Goal: Information Seeking & Learning: Find specific fact

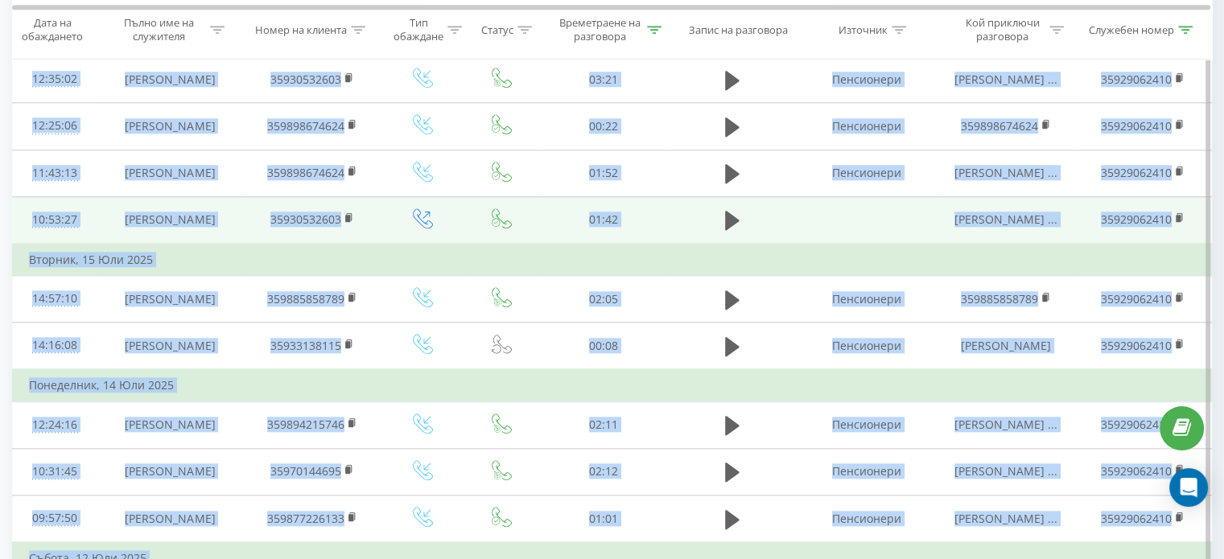
scroll to position [1715, 0]
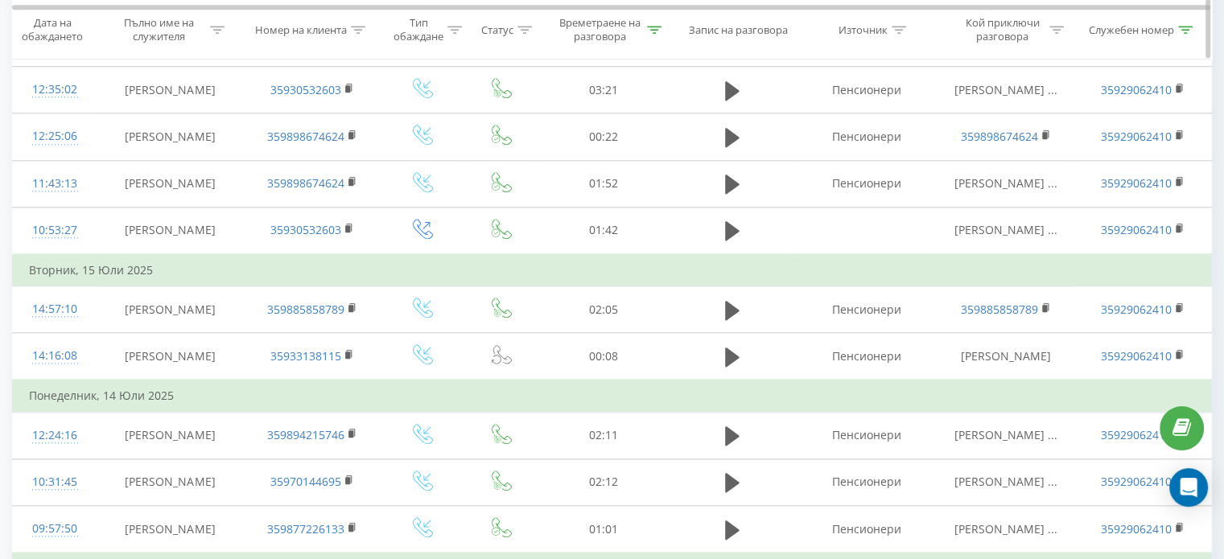
click at [1187, 31] on icon at bounding box center [1185, 30] width 14 height 8
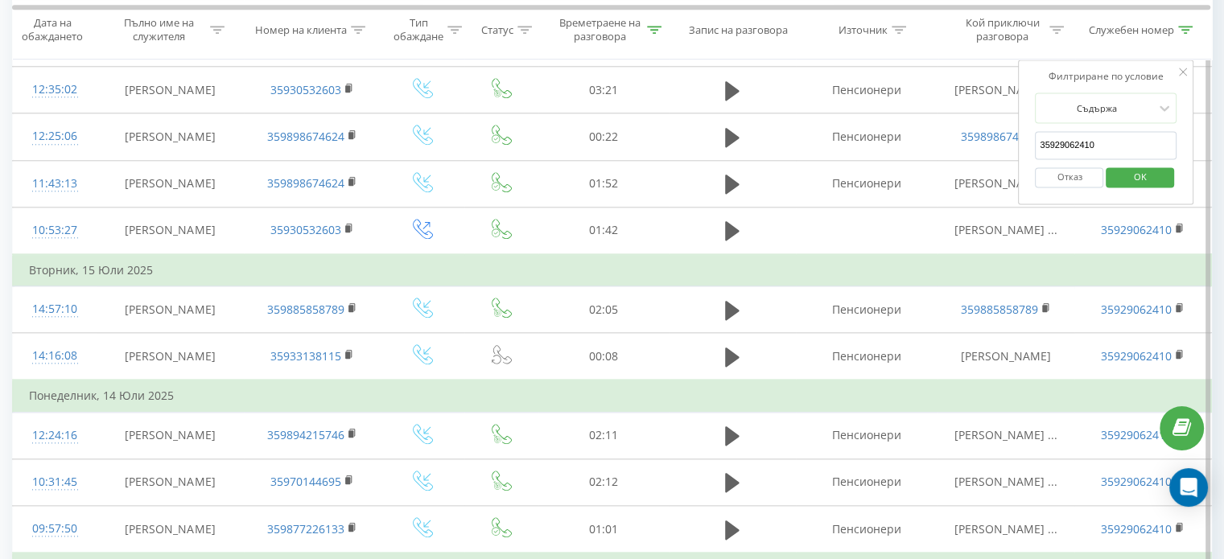
drag, startPoint x: 1086, startPoint y: 142, endPoint x: 1097, endPoint y: 138, distance: 11.7
click at [1097, 138] on input "35929062410" at bounding box center [1106, 145] width 142 height 28
click at [1135, 173] on span "OK" at bounding box center [1140, 176] width 45 height 25
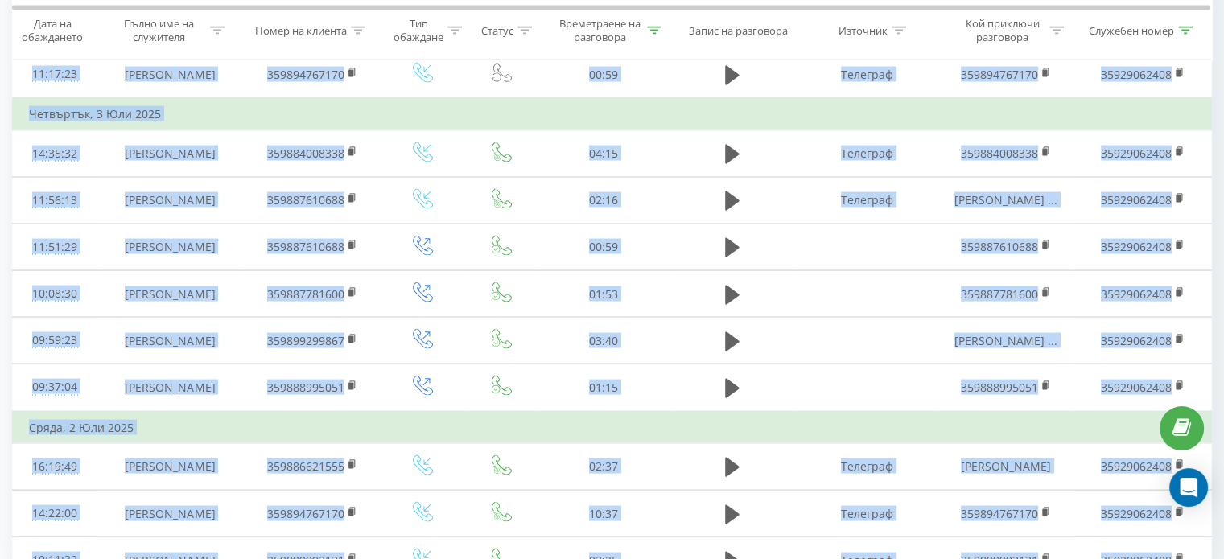
scroll to position [3168, 0]
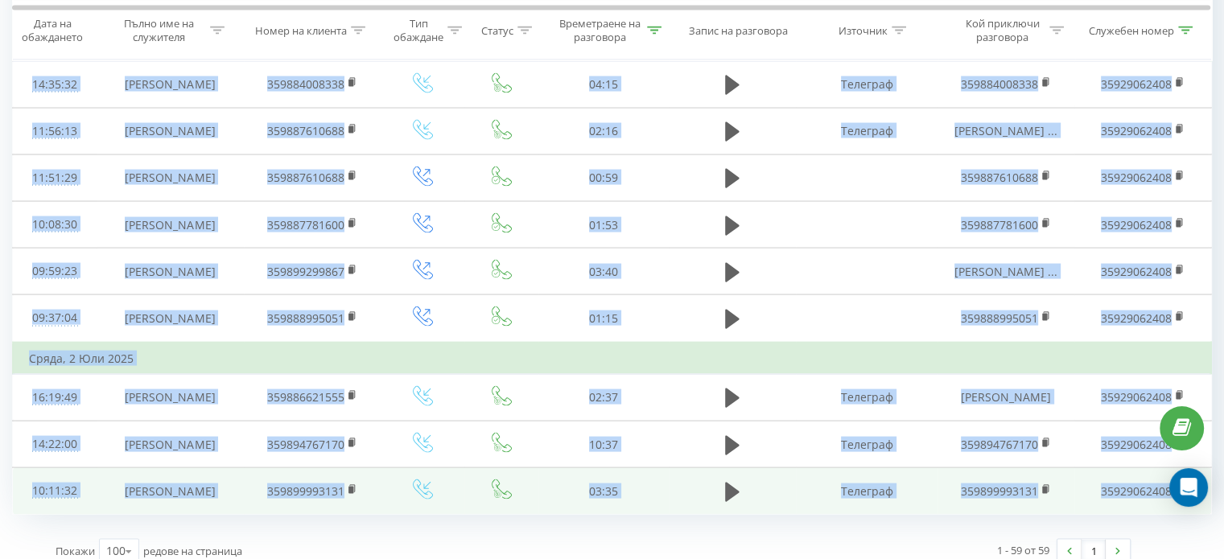
drag, startPoint x: 20, startPoint y: 258, endPoint x: 1178, endPoint y: 456, distance: 1174.2
copy tbody "94:19:35 Loremi Dolorsi Ametco 74684797755 15:61 Adipisci Elitse Doeiusm ... 35…"
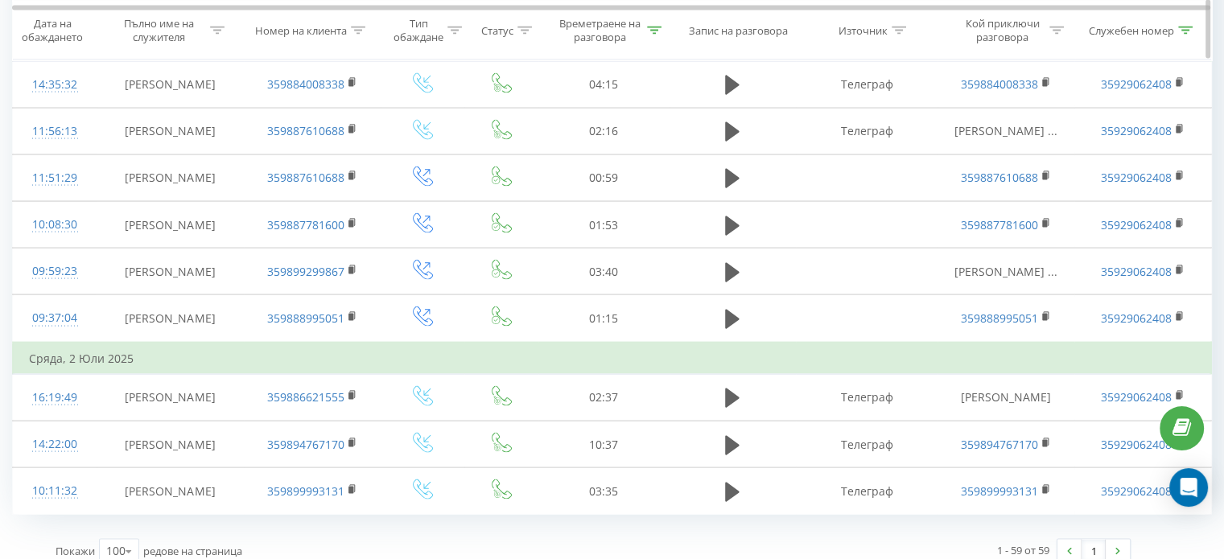
click at [1187, 26] on icon at bounding box center [1185, 30] width 14 height 8
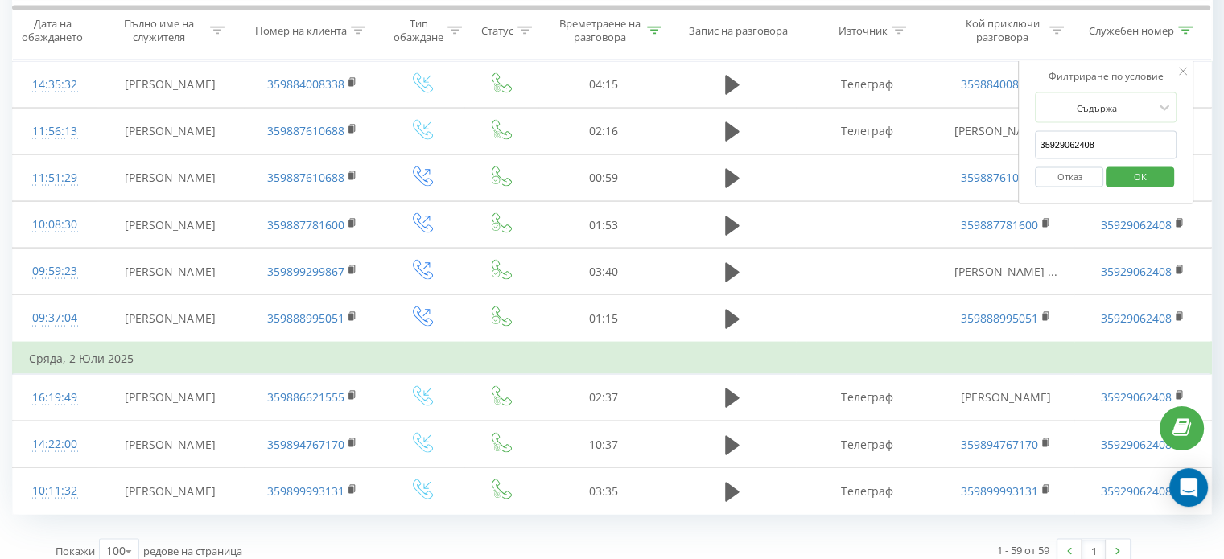
drag, startPoint x: 1086, startPoint y: 142, endPoint x: 1099, endPoint y: 141, distance: 12.9
click at [1099, 141] on input "35929062408" at bounding box center [1106, 145] width 142 height 28
click at [1133, 175] on span "OK" at bounding box center [1140, 176] width 45 height 25
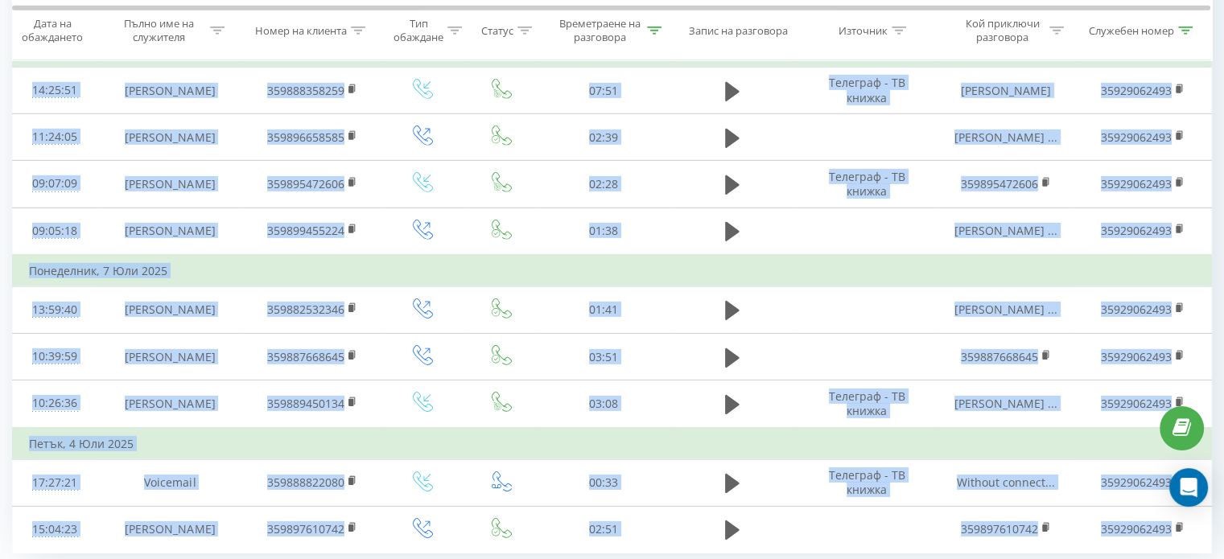
scroll to position [5081, 0]
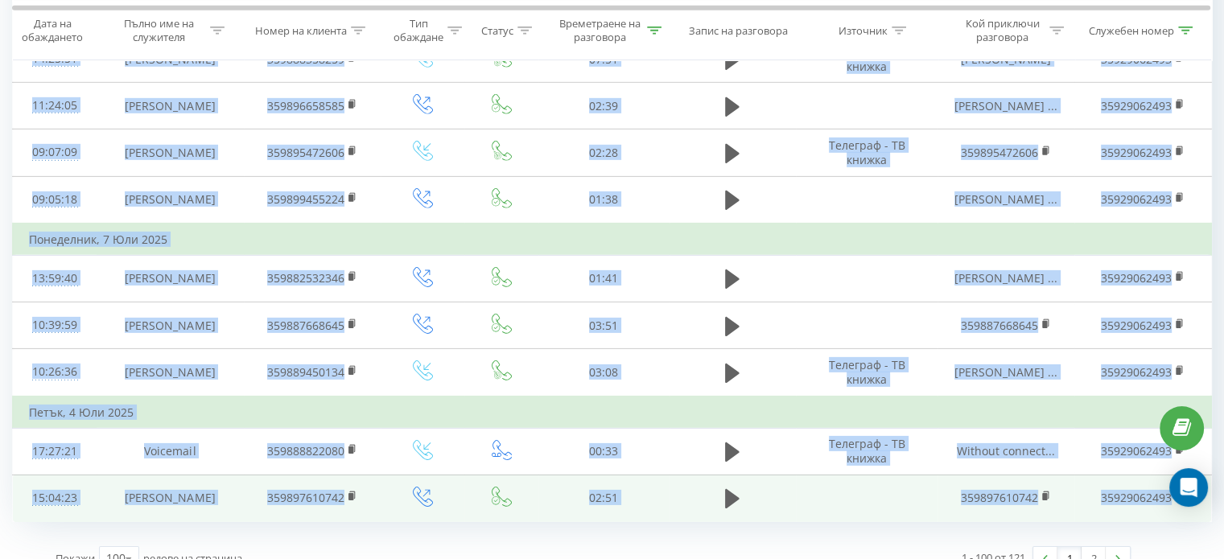
drag, startPoint x: 26, startPoint y: 254, endPoint x: 1175, endPoint y: 456, distance: 1167.1
copy tbody "79:30:34 Loremi Dolorsi Ametco 099190763181 17:23 Adipis Elitsed ... 1943530957…"
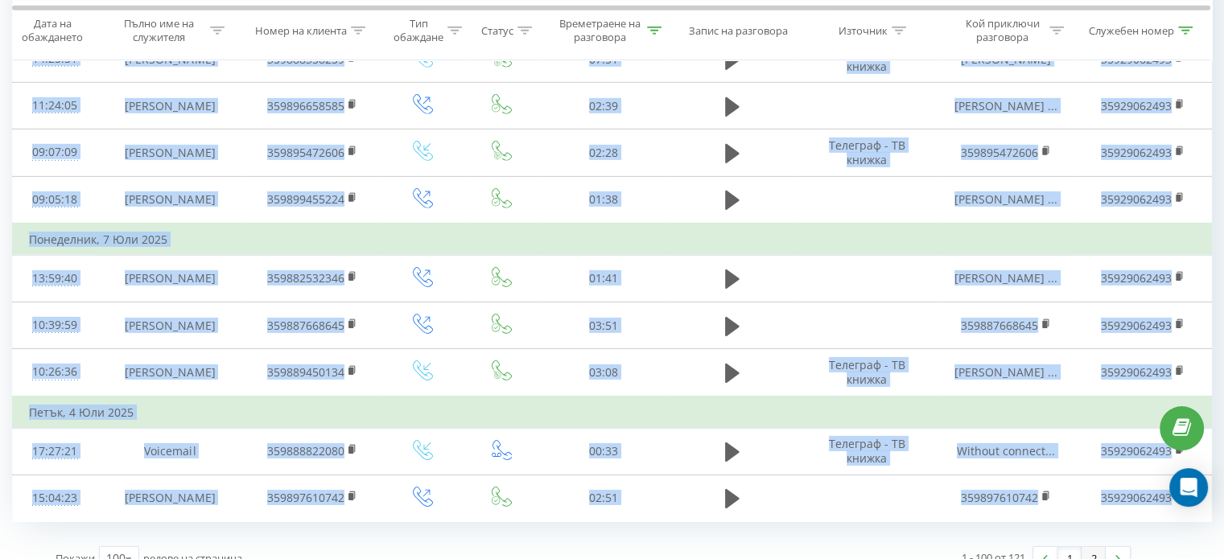
click at [1094, 547] on link "2" at bounding box center [1094, 558] width 24 height 23
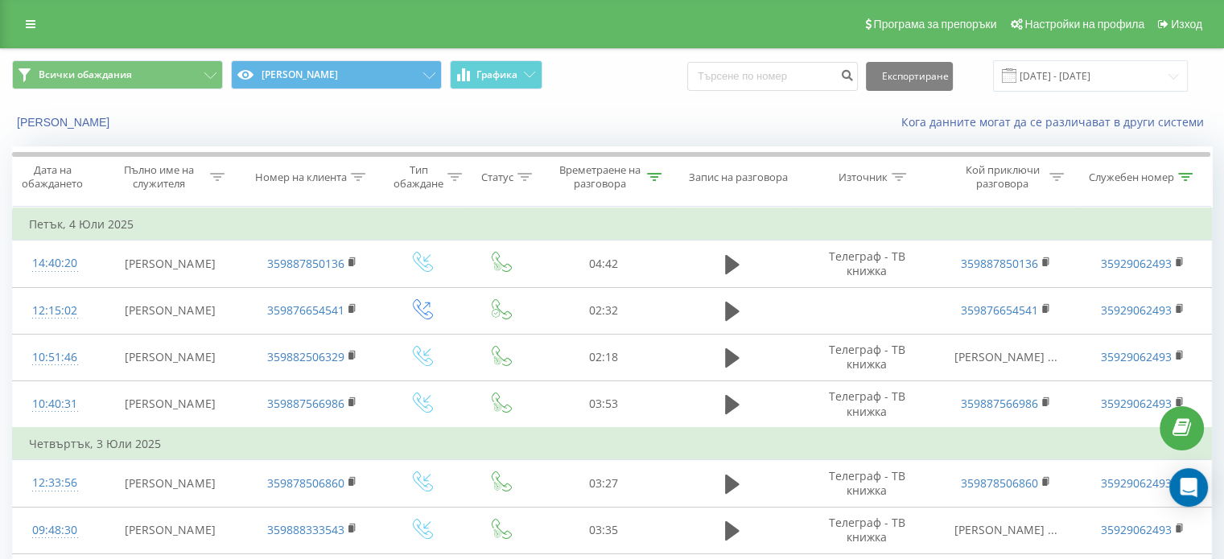
click at [588, 103] on div "Нулирайте филтрите Кога данните могат да се различават в други системи" at bounding box center [612, 122] width 1223 height 39
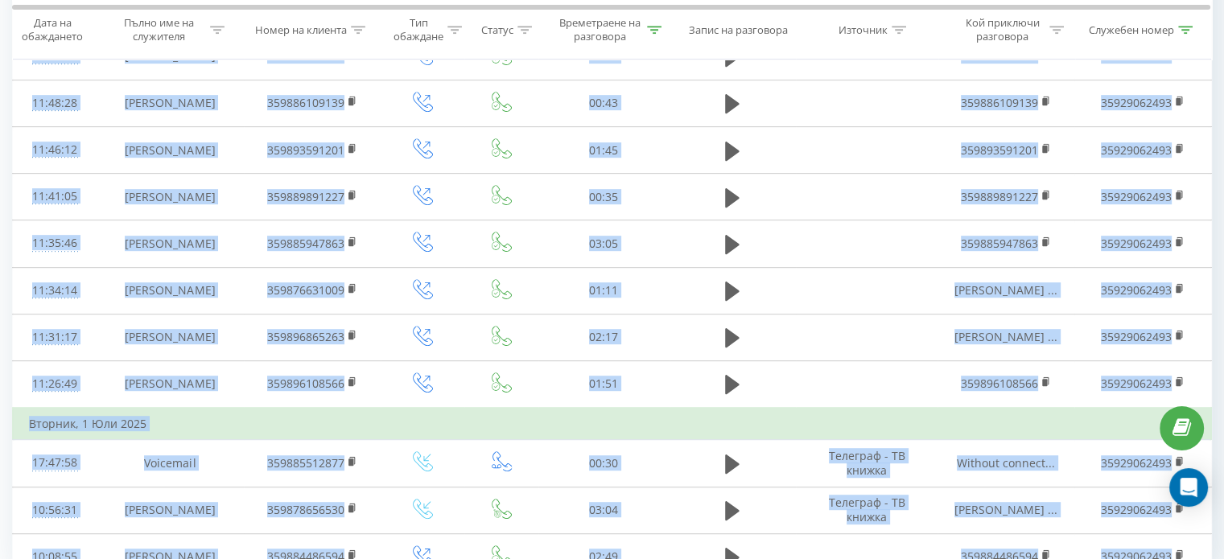
scroll to position [817, 0]
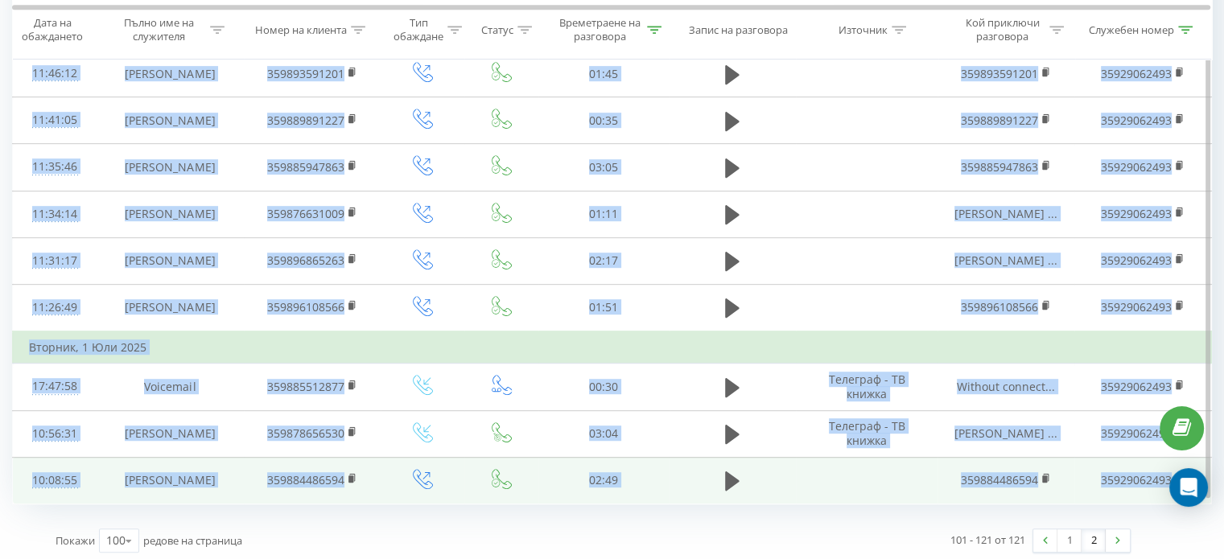
drag, startPoint x: 18, startPoint y: 253, endPoint x: 1175, endPoint y: 468, distance: 1177.2
copy tbody "39:07:21 Loremi Dolorsit 141833524431 75:24 Ametcons - AD elitse 247008368970 4…"
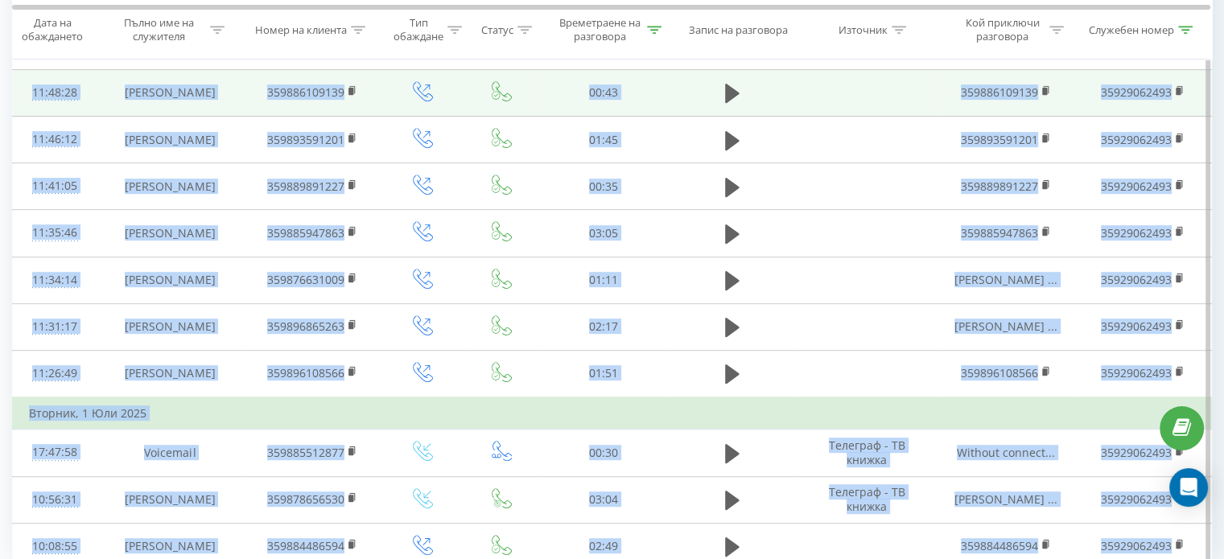
scroll to position [736, 0]
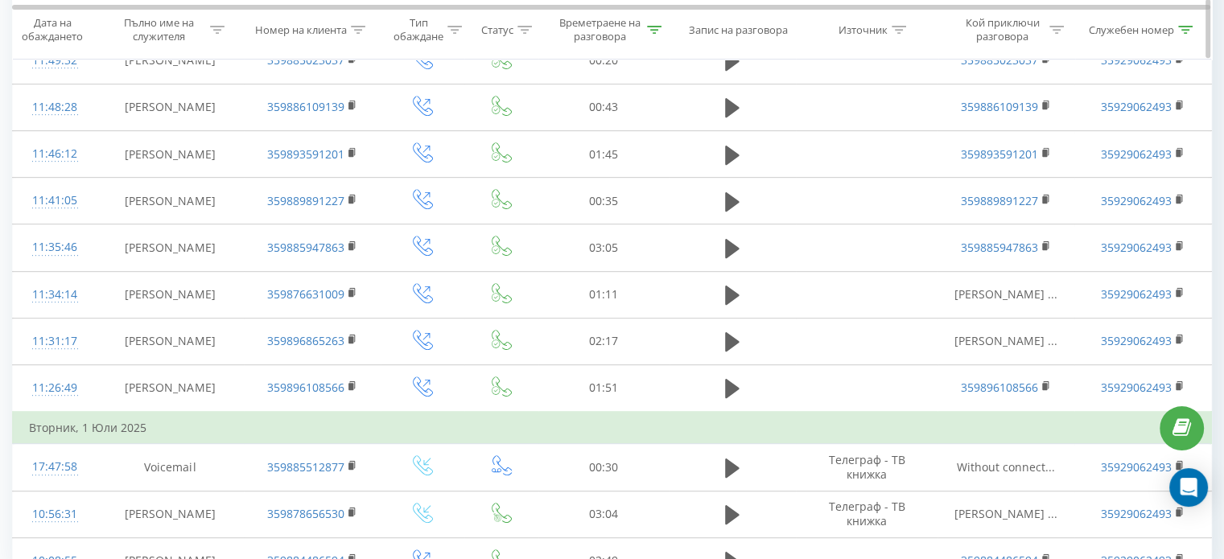
click at [1183, 30] on icon at bounding box center [1185, 30] width 14 height 8
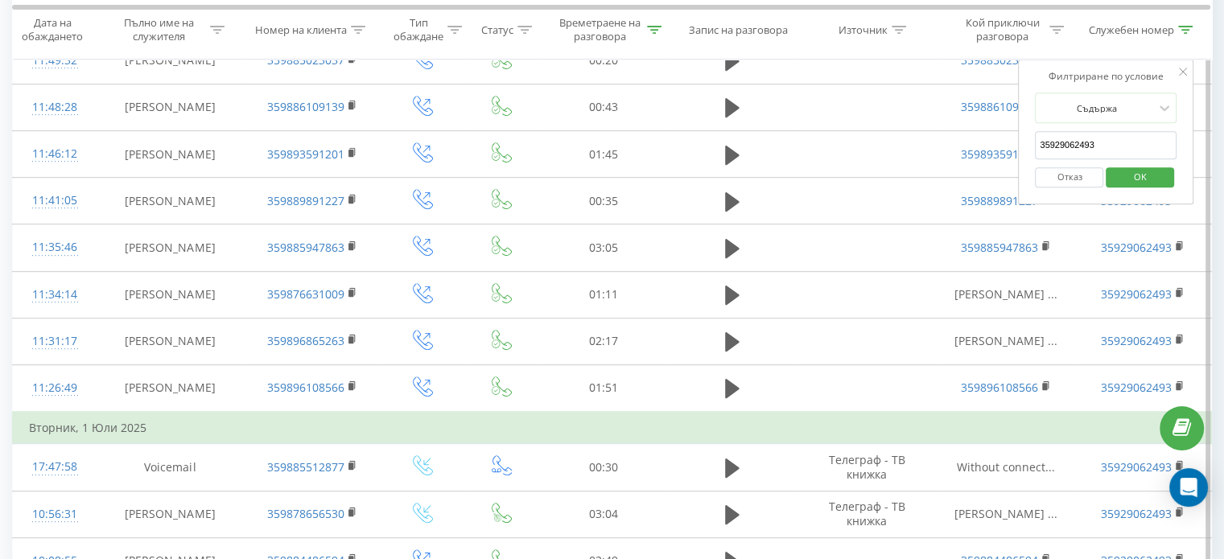
drag, startPoint x: 1083, startPoint y: 141, endPoint x: 1098, endPoint y: 138, distance: 14.8
click at [1098, 138] on input "35929062493" at bounding box center [1106, 145] width 142 height 28
click at [1159, 179] on span "OK" at bounding box center [1140, 176] width 45 height 25
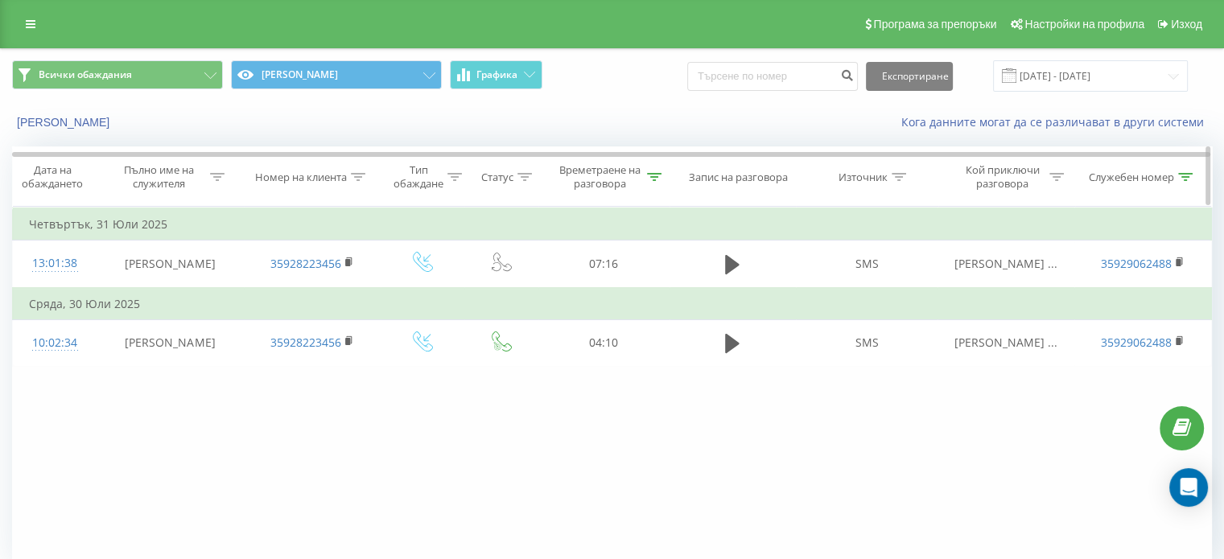
click at [1186, 174] on icon at bounding box center [1185, 177] width 14 height 8
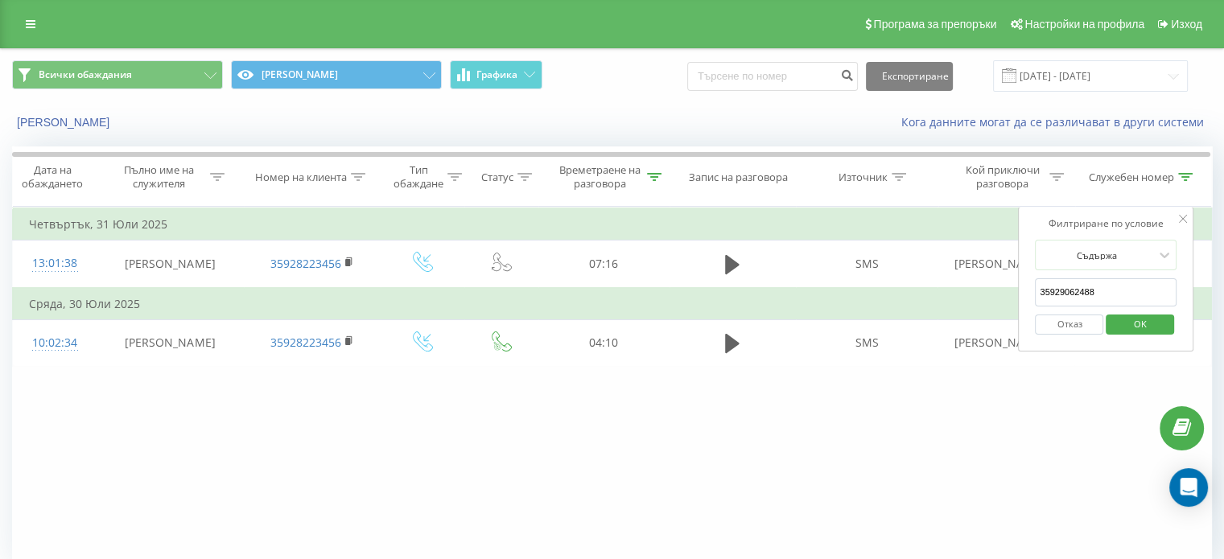
click at [1095, 289] on input "35929062488" at bounding box center [1106, 292] width 142 height 28
click at [1150, 320] on span "OK" at bounding box center [1140, 323] width 45 height 25
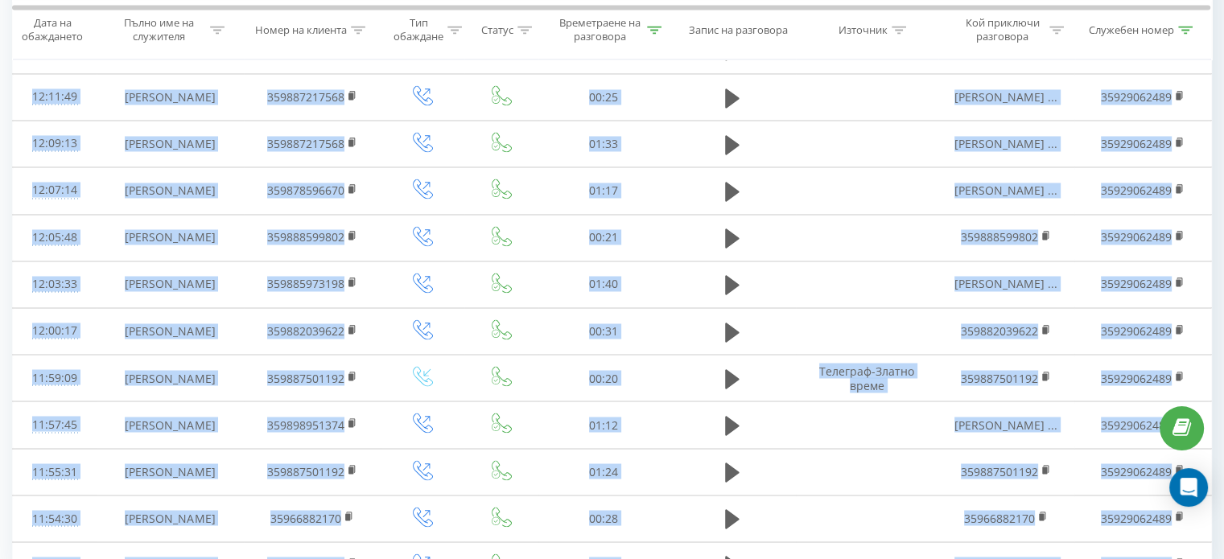
scroll to position [2769, 0]
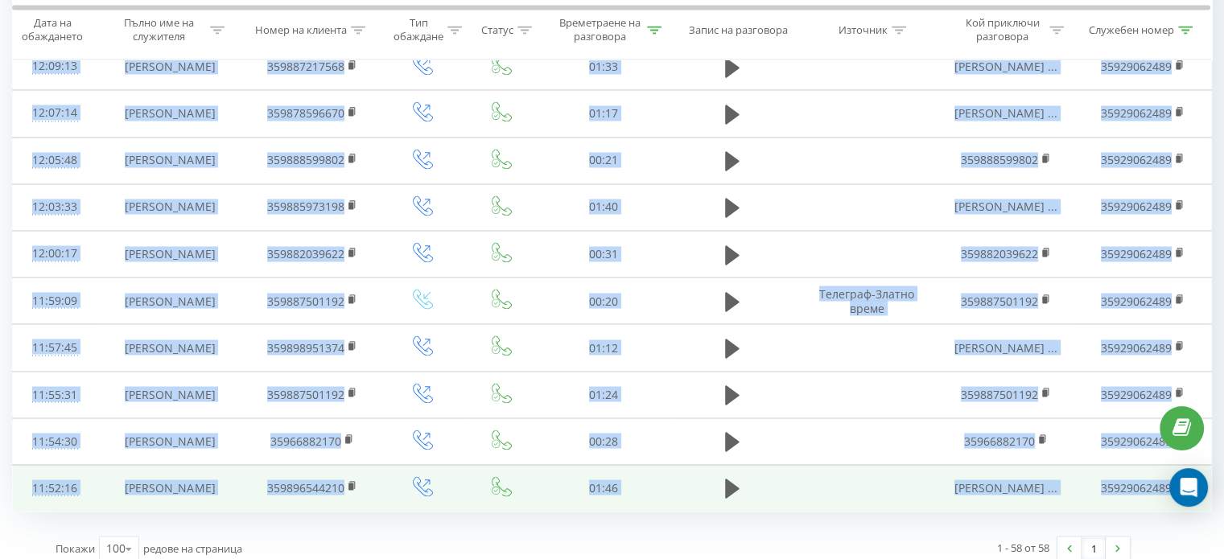
drag, startPoint x: 23, startPoint y: 175, endPoint x: 1171, endPoint y: 460, distance: 1182.4
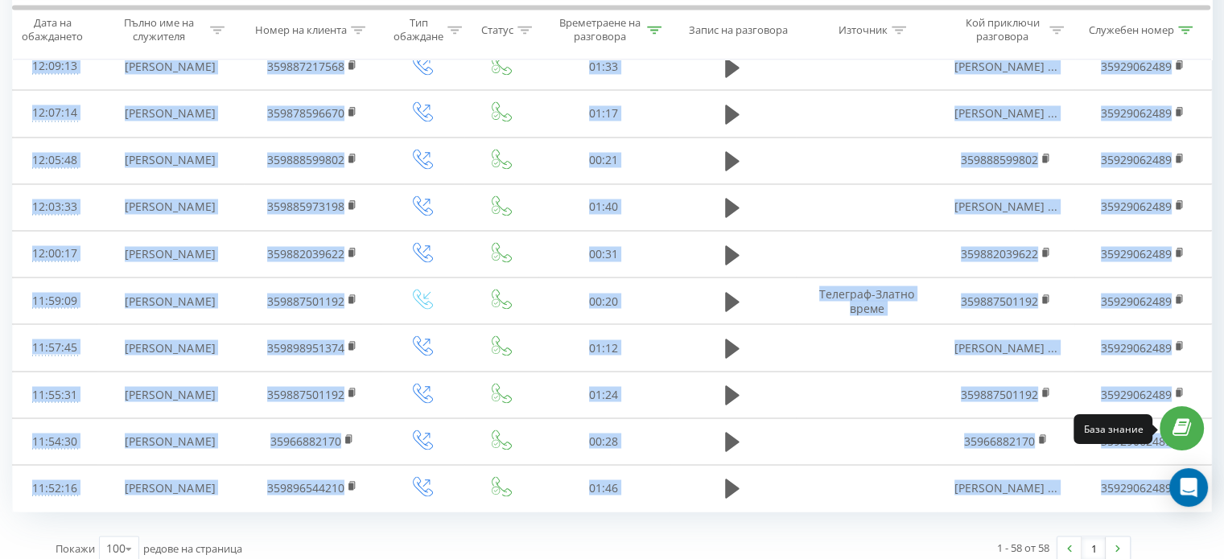
copy tbody "00:15:15 Loremi Dolorsit 164503210365 42:37 Ametcons-Adipis elits Doeius Tempor…"
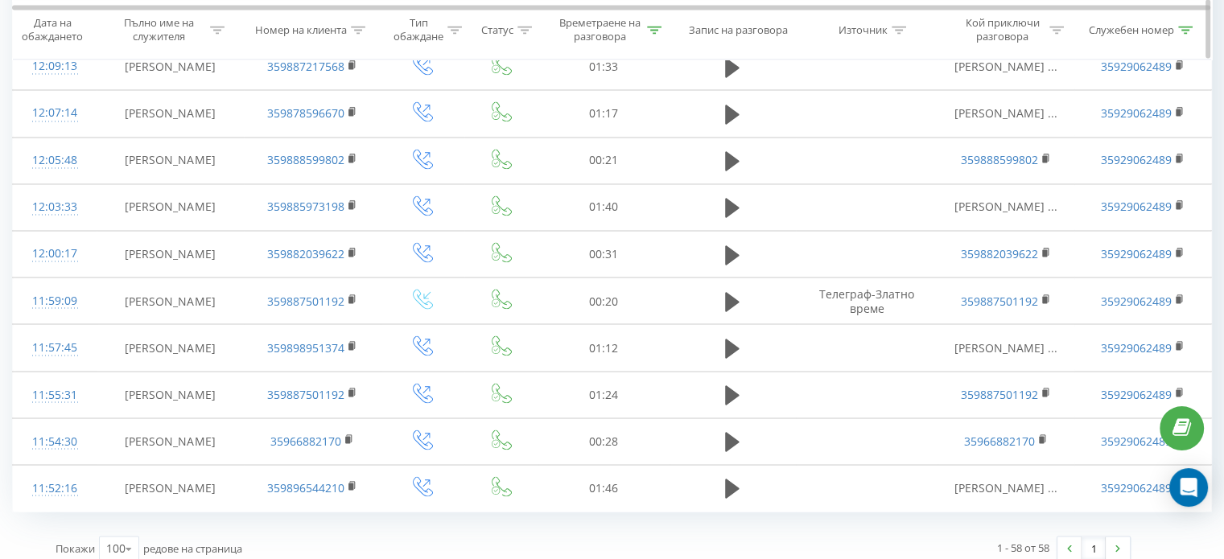
click at [1185, 27] on icon at bounding box center [1185, 30] width 14 height 8
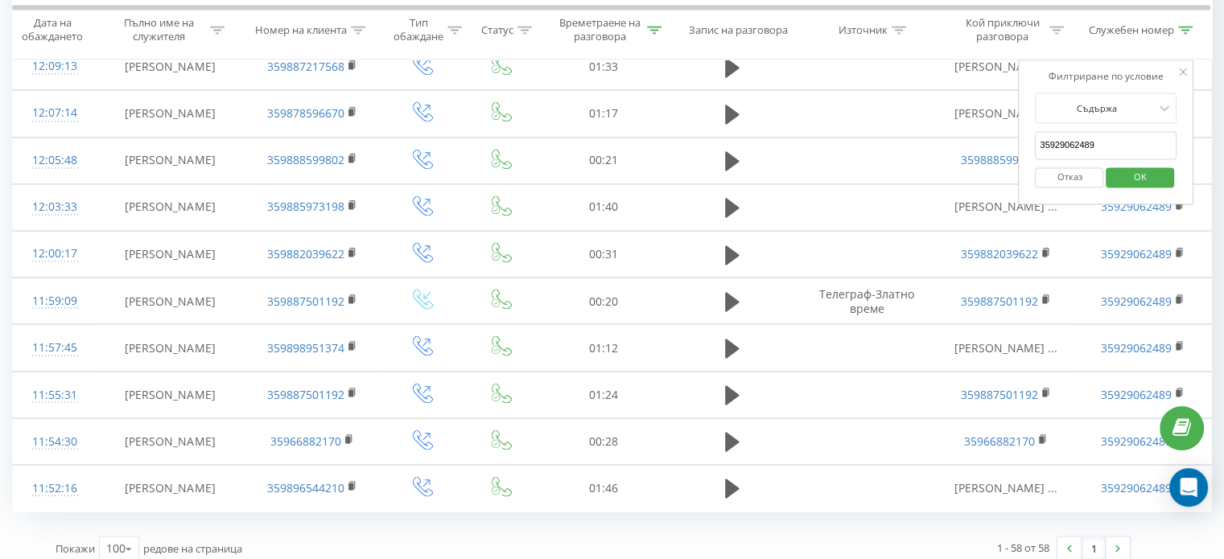
drag, startPoint x: 1085, startPoint y: 144, endPoint x: 1096, endPoint y: 140, distance: 12.0
click at [1096, 140] on input "35929062489" at bounding box center [1106, 145] width 142 height 28
click at [1163, 171] on button "OK" at bounding box center [1140, 177] width 68 height 20
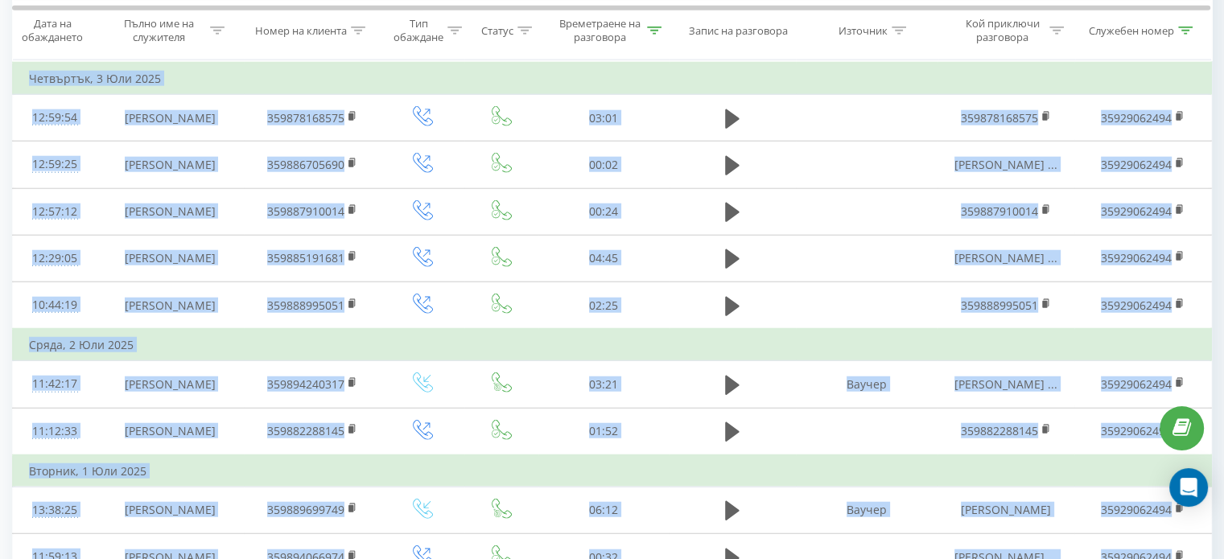
scroll to position [4243, 0]
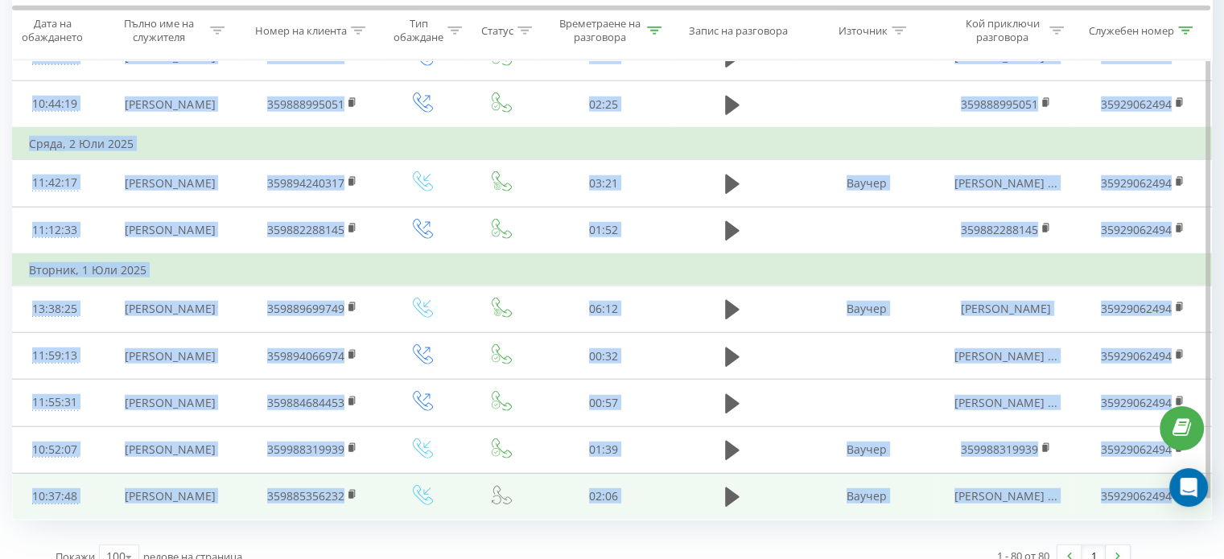
drag, startPoint x: 27, startPoint y: 251, endPoint x: 1175, endPoint y: 455, distance: 1165.7
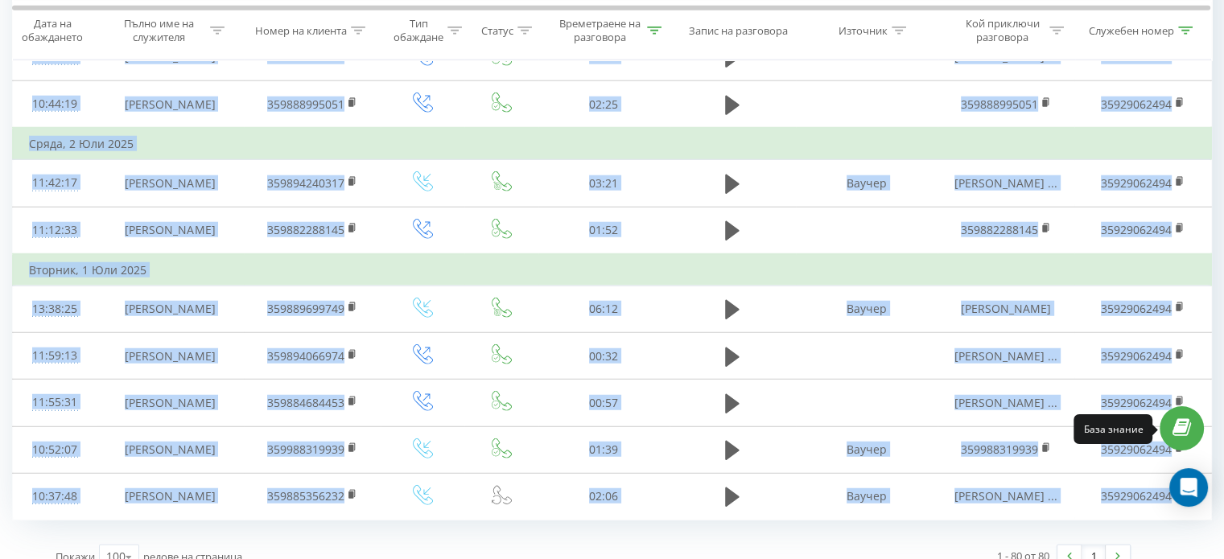
copy tbody "58:56:99 Loremi Dolorsi Ametco 021440867945 06:03 Adipis Elitse Doeiusm ... 580…"
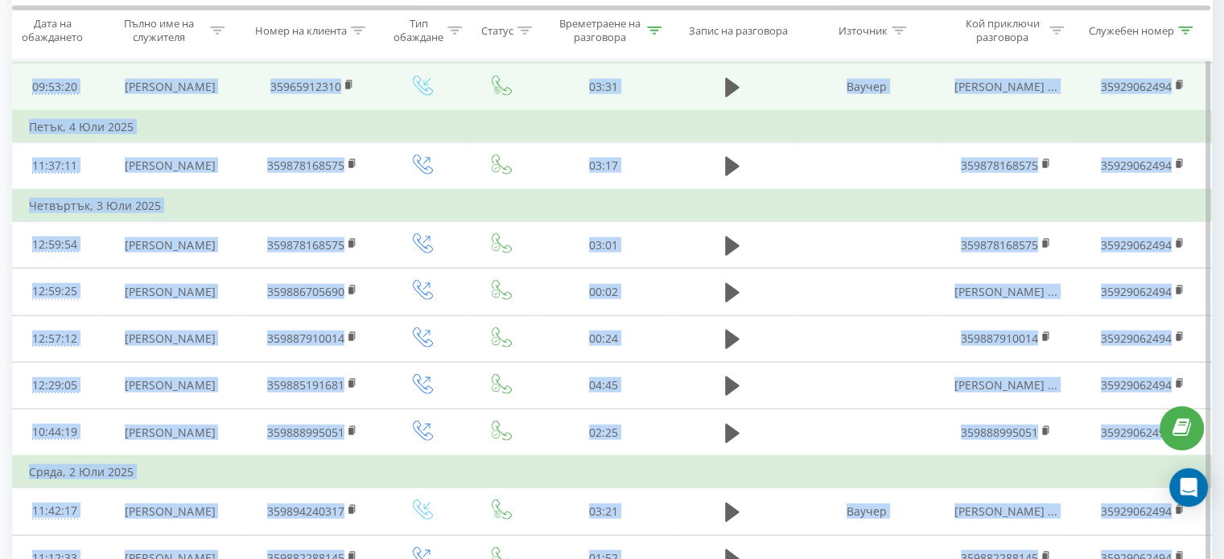
scroll to position [3841, 0]
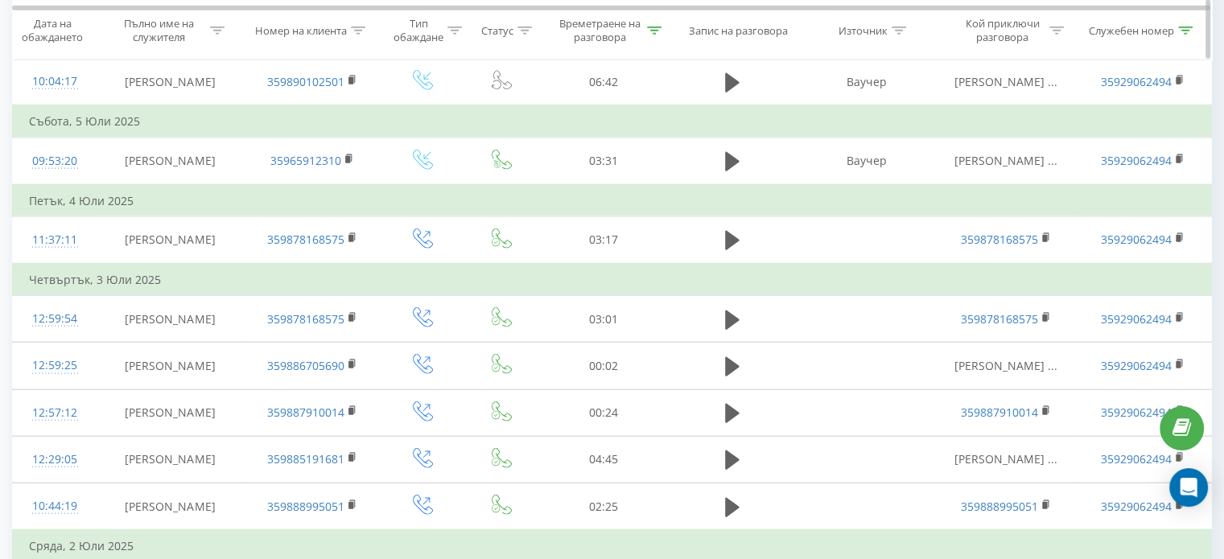
click at [1185, 27] on icon at bounding box center [1185, 30] width 14 height 8
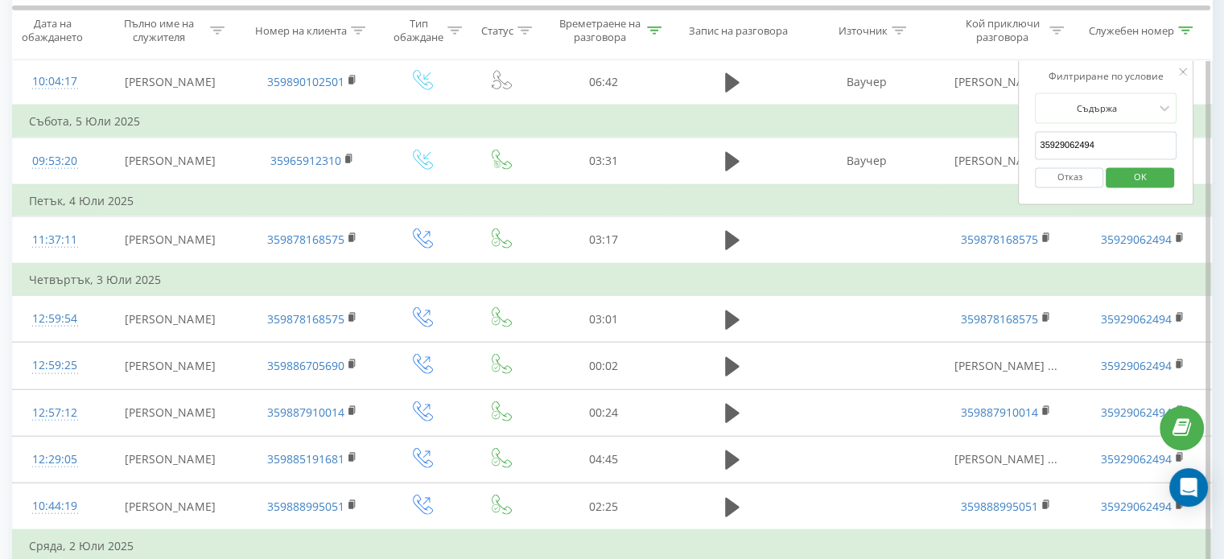
drag, startPoint x: 1089, startPoint y: 141, endPoint x: 1098, endPoint y: 143, distance: 9.2
click at [1098, 143] on input "35929062494" at bounding box center [1106, 146] width 142 height 28
click at [1127, 175] on span "OK" at bounding box center [1140, 177] width 45 height 25
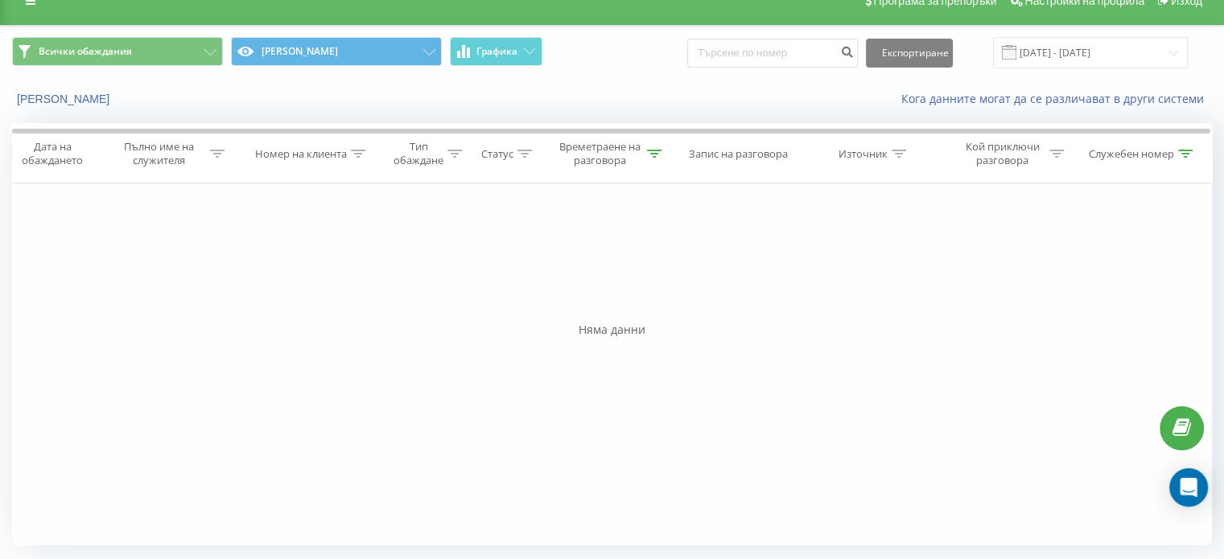
scroll to position [23, 0]
click at [1186, 151] on icon at bounding box center [1185, 155] width 14 height 8
drag, startPoint x: 1088, startPoint y: 266, endPoint x: 1096, endPoint y: 268, distance: 8.2
click at [1096, 268] on input "35929062491" at bounding box center [1107, 270] width 142 height 28
click at [1131, 305] on span "OK" at bounding box center [1140, 301] width 45 height 25
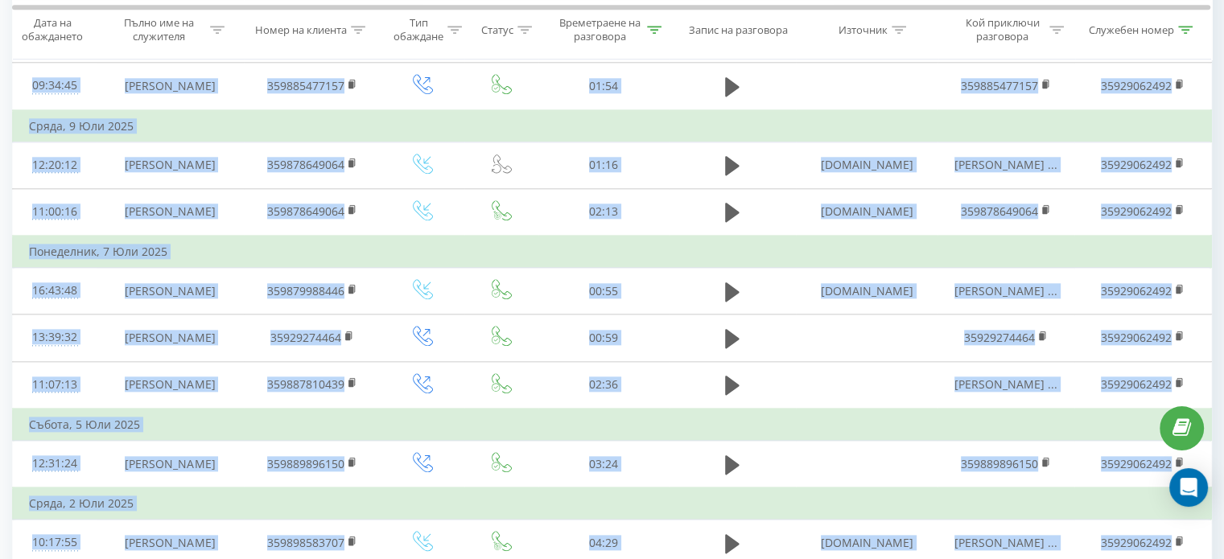
scroll to position [1887, 0]
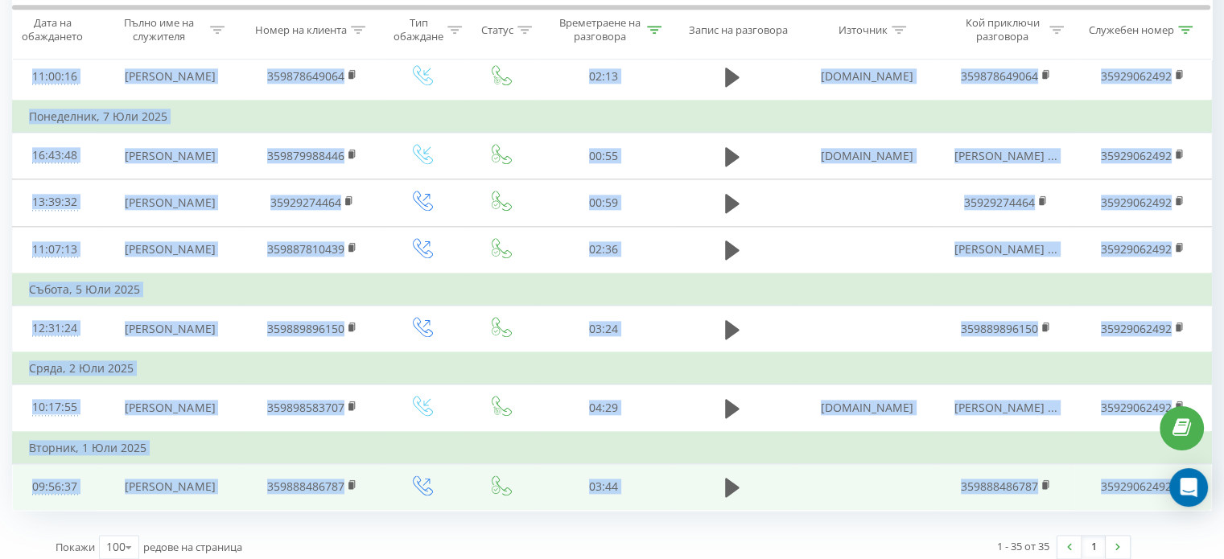
drag, startPoint x: 22, startPoint y: 223, endPoint x: 1172, endPoint y: 461, distance: 1174.6
copy tbody "66:81:68 Loremi Dolorsit 696798736145 90:63 ametconse.adipi Elitse Doeiusmo 014…"
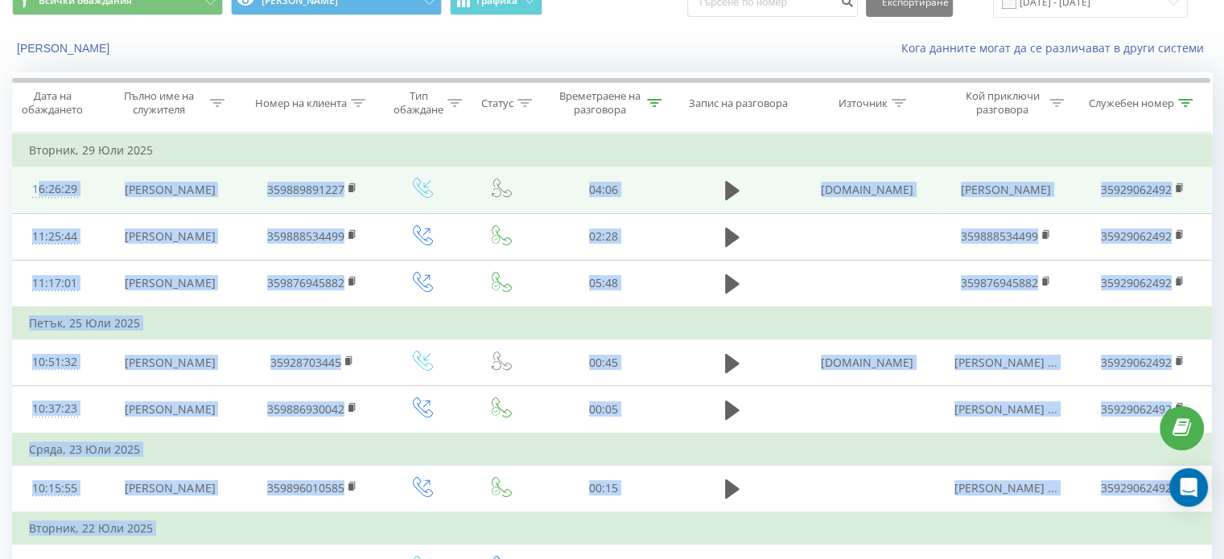
scroll to position [0, 0]
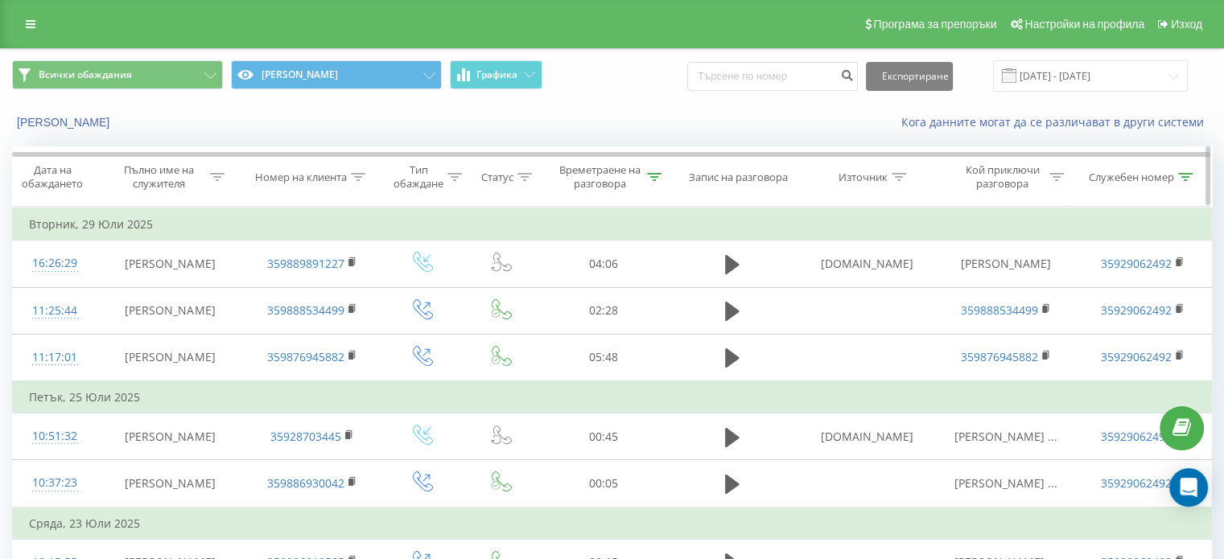
click at [1188, 174] on icon at bounding box center [1185, 177] width 14 height 8
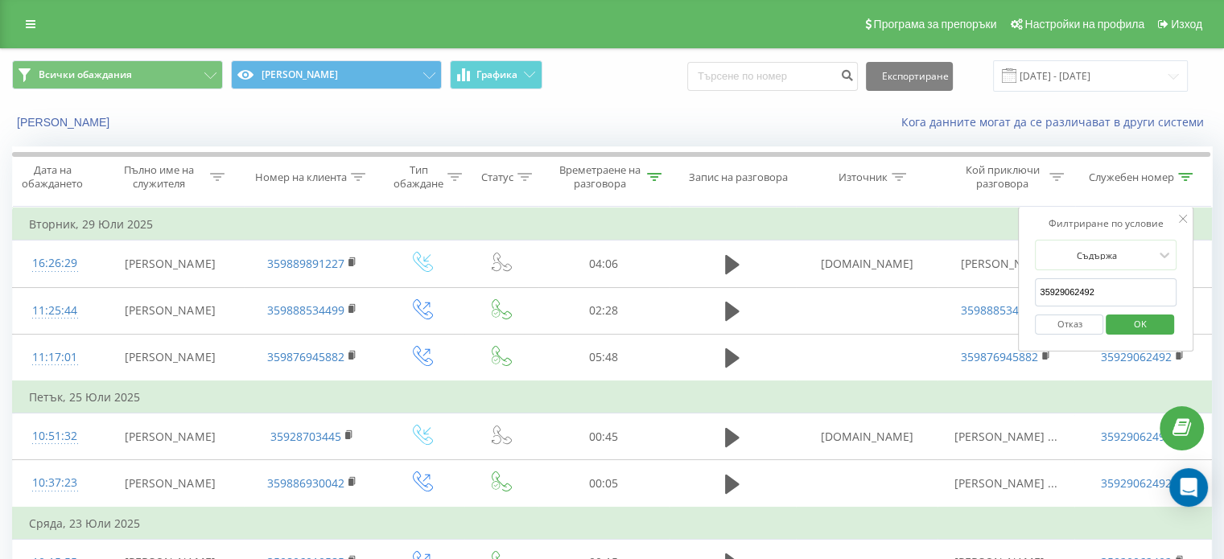
drag, startPoint x: 1085, startPoint y: 289, endPoint x: 1095, endPoint y: 286, distance: 10.2
click at [1095, 286] on input "35929062492" at bounding box center [1106, 292] width 142 height 28
click at [1153, 317] on span "OK" at bounding box center [1140, 323] width 45 height 25
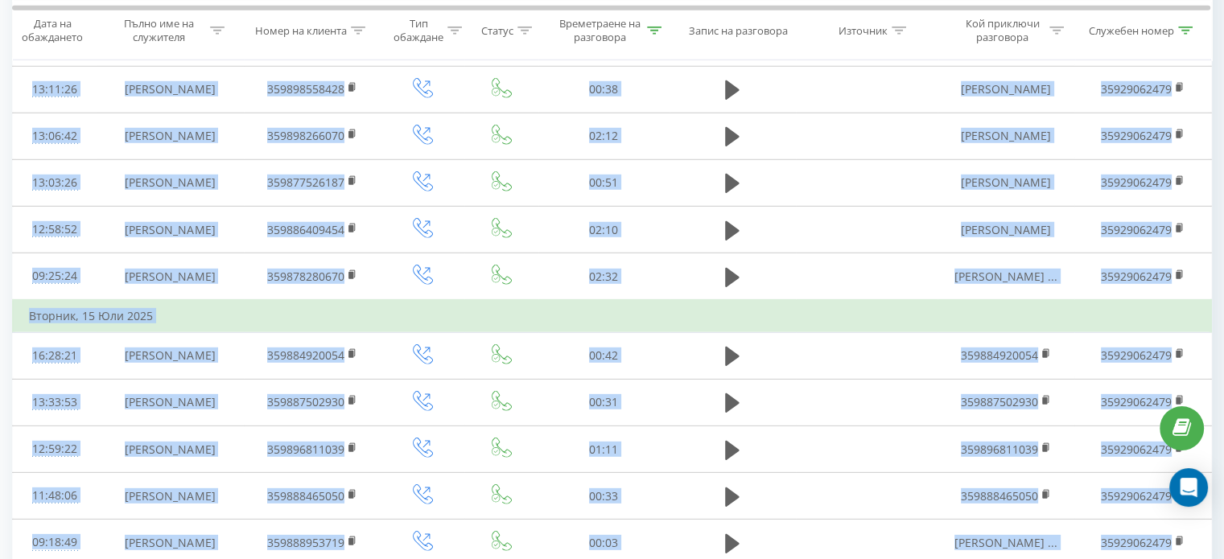
scroll to position [4857, 0]
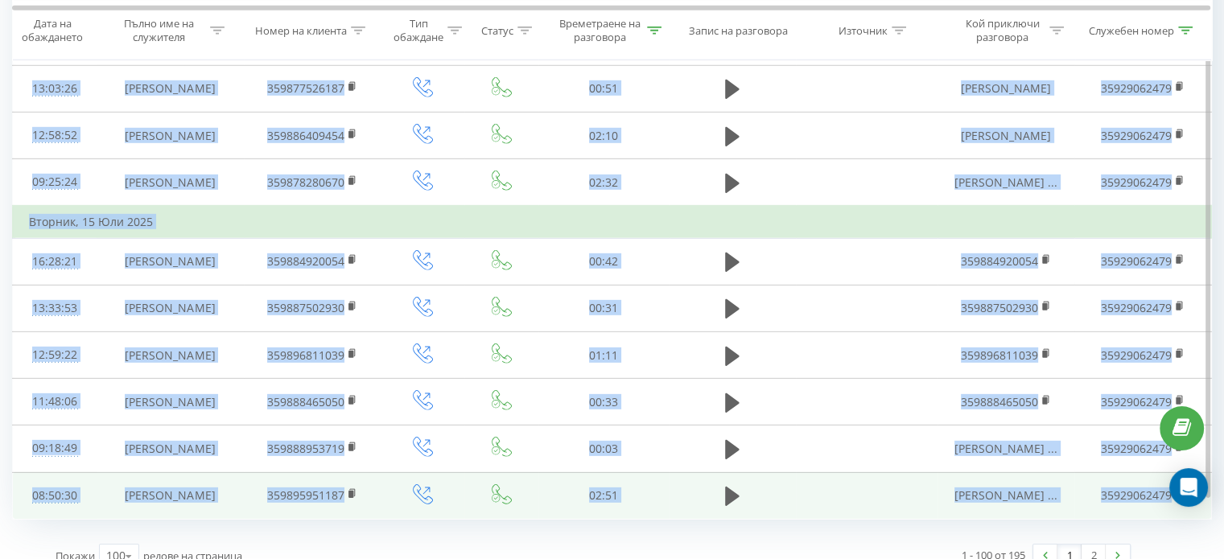
drag, startPoint x: 23, startPoint y: 250, endPoint x: 1172, endPoint y: 466, distance: 1169.4
copy tbody "56:60:75 Loremi Dolorsit 934328308222 27:49 579592237877 58423023803 63:13:35 A…"
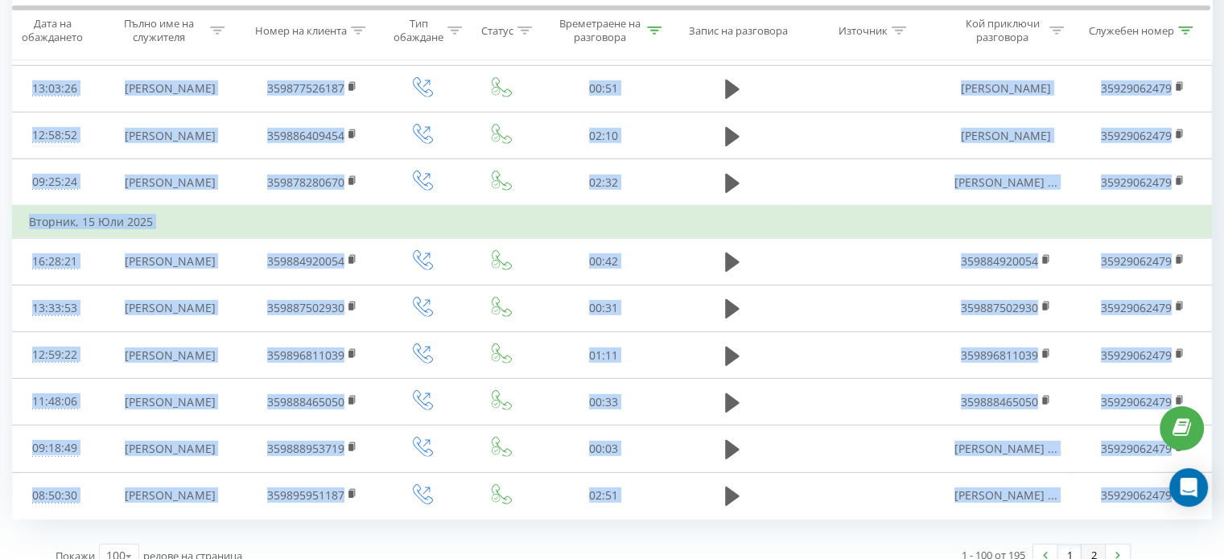
click at [1095, 545] on link "2" at bounding box center [1094, 556] width 24 height 23
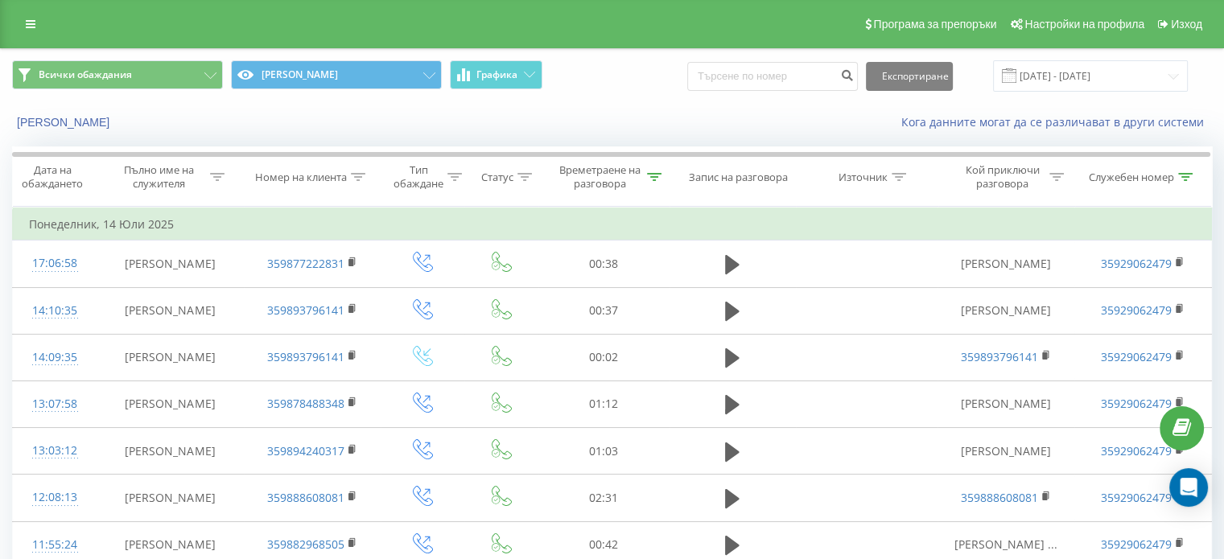
click at [615, 81] on div "Всички обаждания [PERSON_NAME] Експортиране .csv .xls .xlsx [DATE] - [DATE]" at bounding box center [612, 75] width 1200 height 31
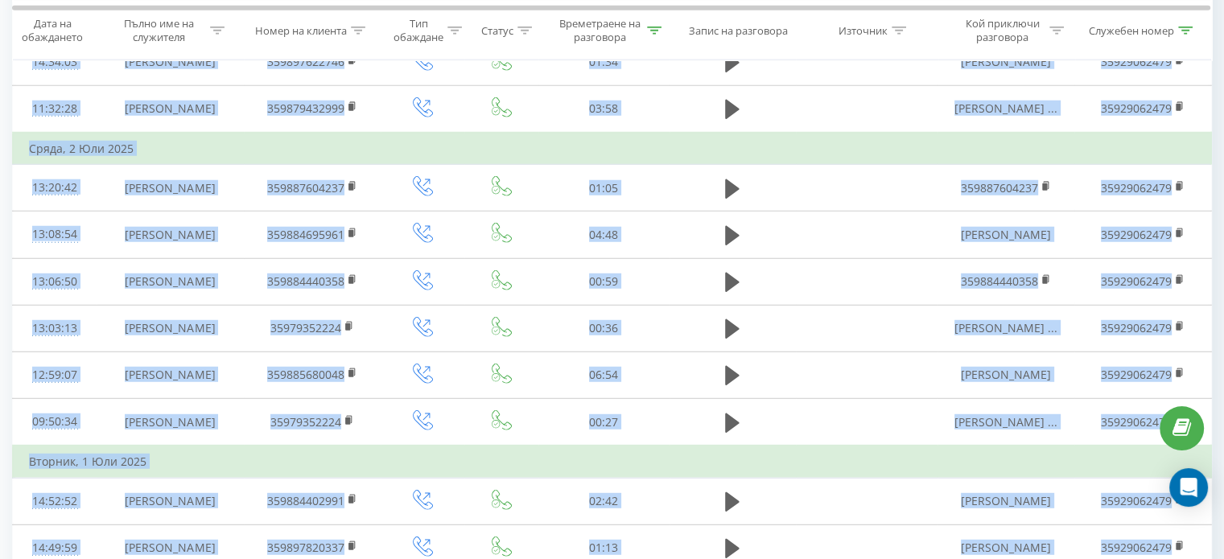
scroll to position [4527, 0]
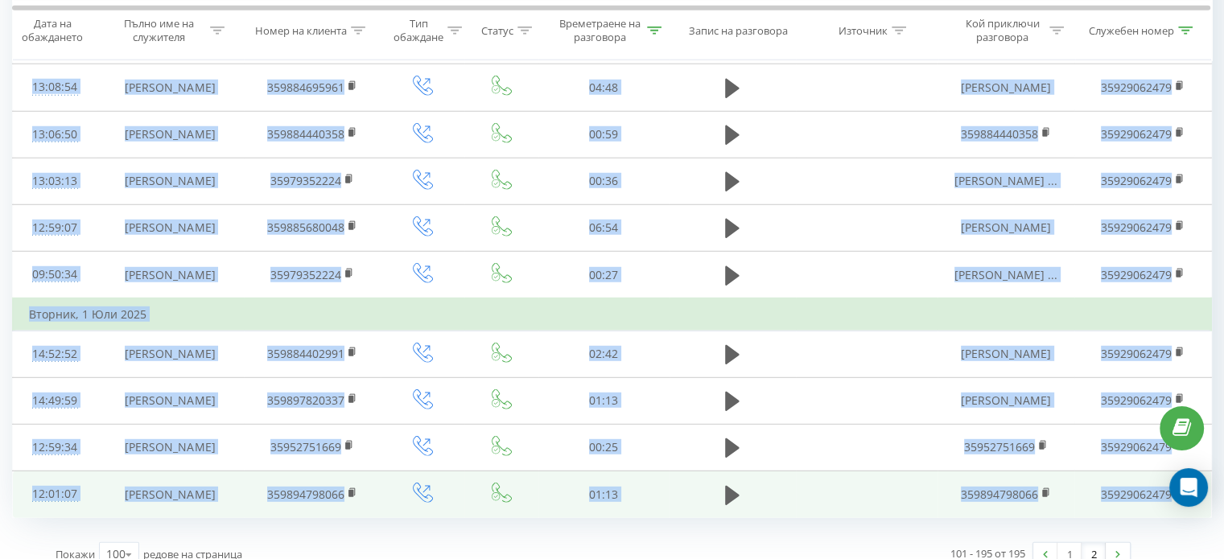
drag, startPoint x: 19, startPoint y: 257, endPoint x: 1175, endPoint y: 463, distance: 1174.0
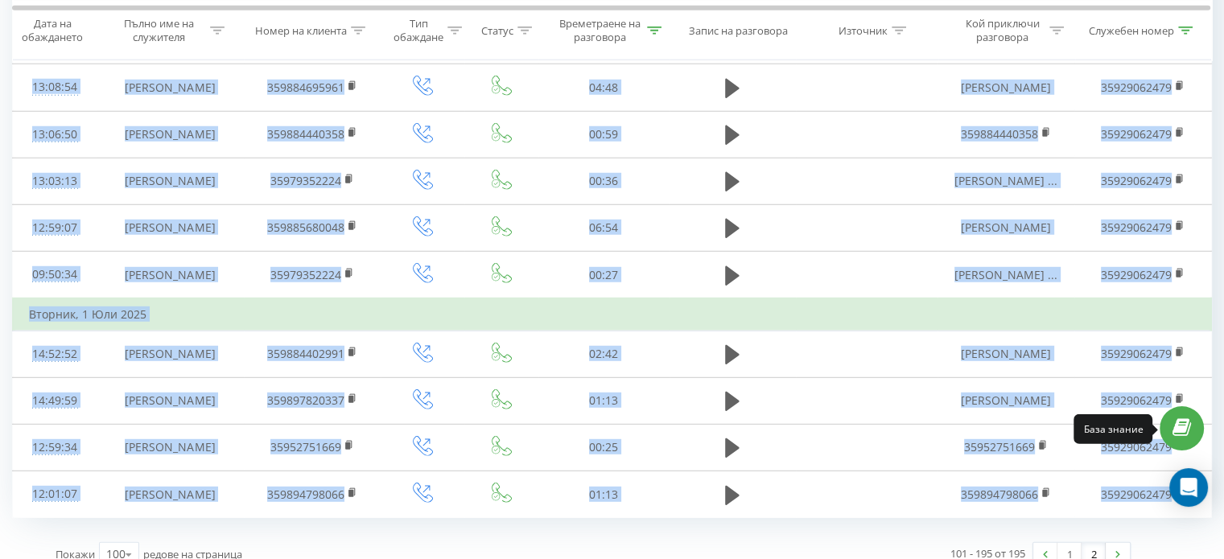
copy tbody "13:12:46 Loremi Dolorsit 250751221246 82:59 Ametco Adipisci 08694492134 10:25:3…"
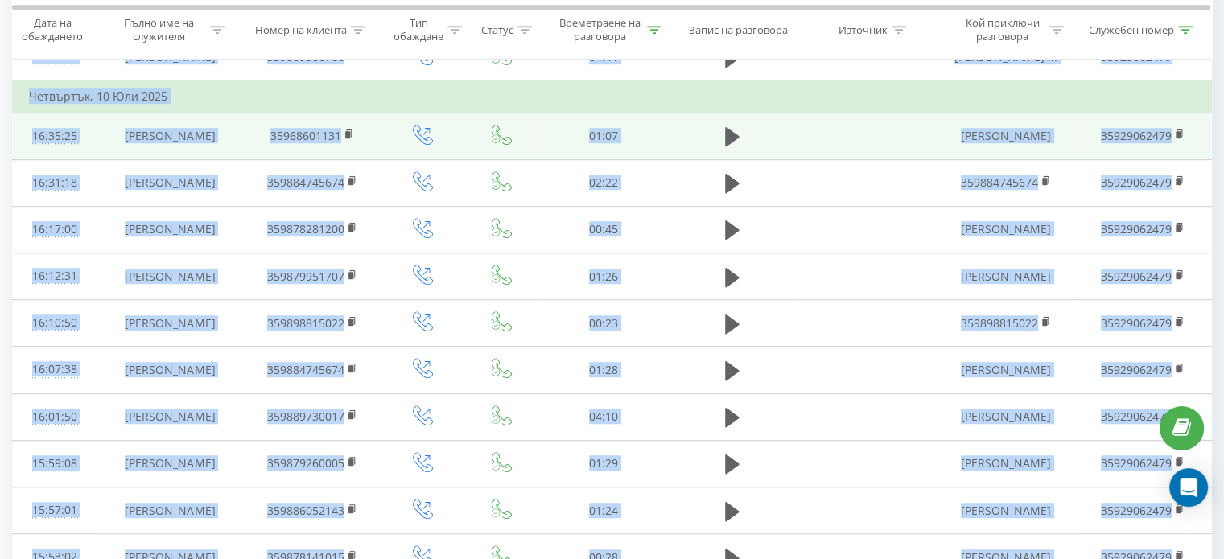
scroll to position [905, 0]
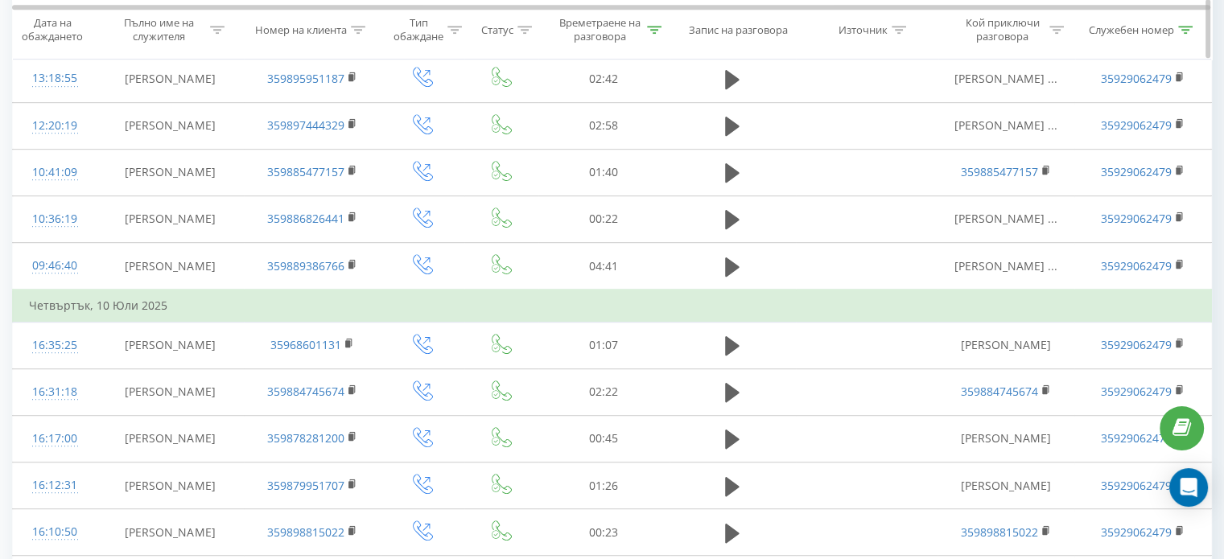
click at [1186, 28] on icon at bounding box center [1185, 30] width 14 height 8
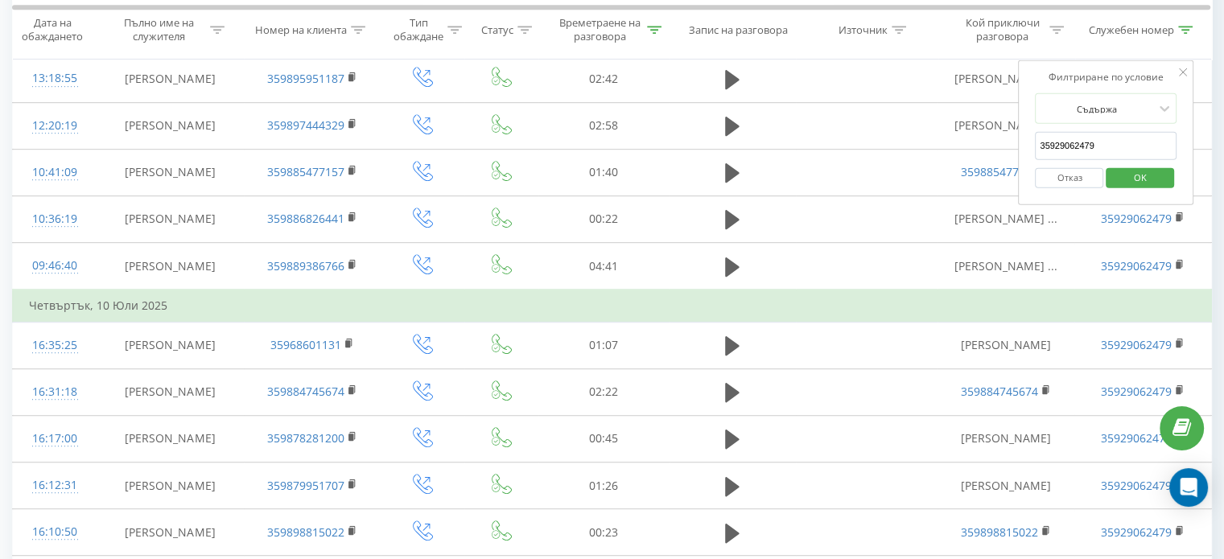
drag, startPoint x: 1086, startPoint y: 142, endPoint x: 1097, endPoint y: 134, distance: 13.8
click at [1097, 134] on input "35929062479" at bounding box center [1106, 146] width 142 height 28
click at [1145, 174] on span "OK" at bounding box center [1140, 176] width 45 height 25
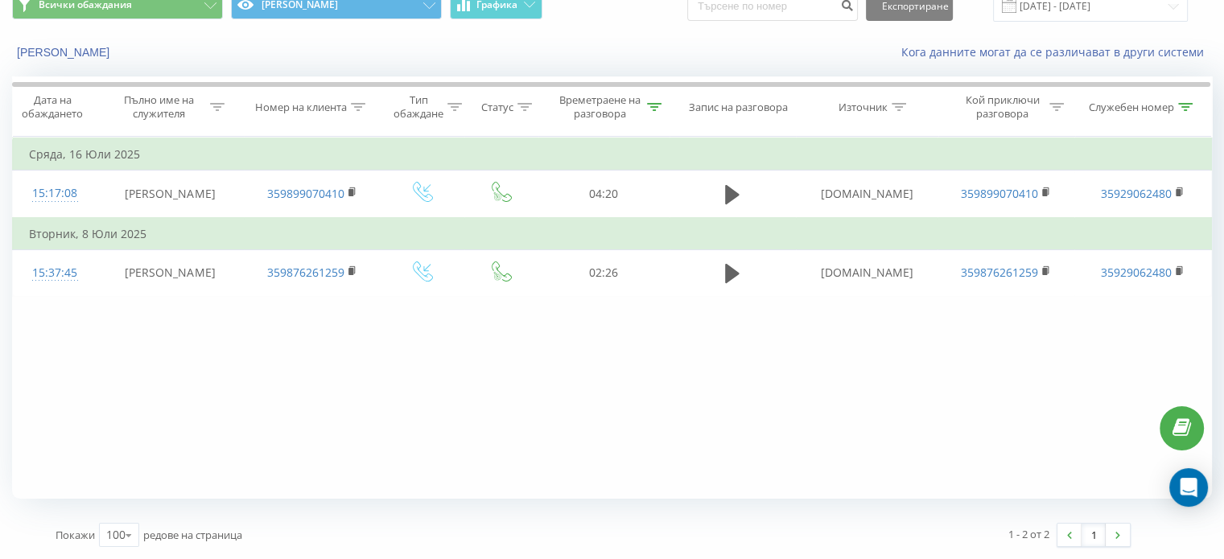
scroll to position [69, 0]
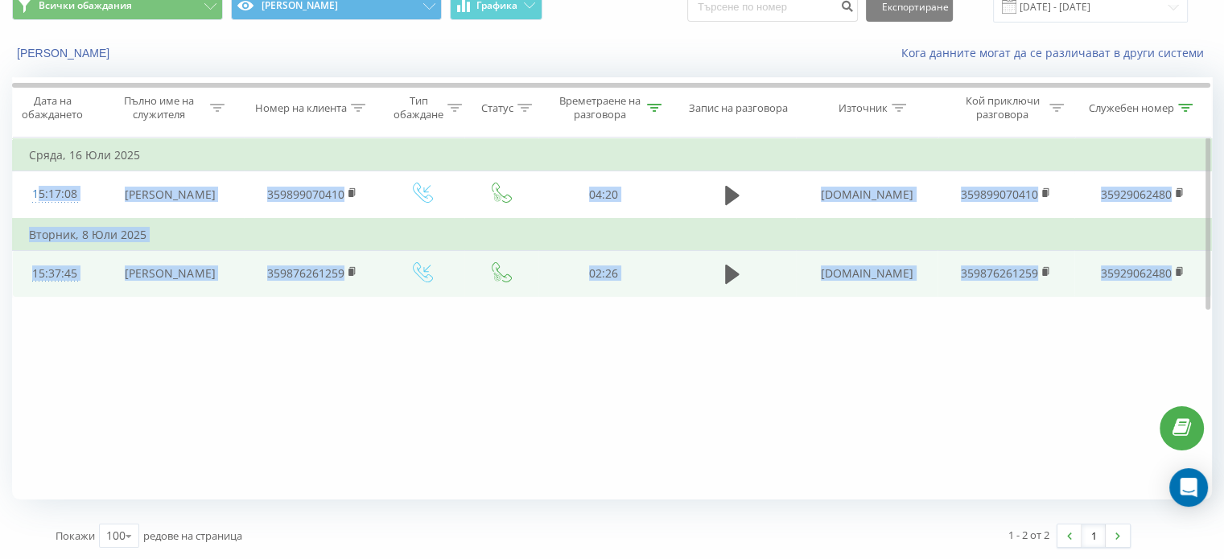
drag, startPoint x: 17, startPoint y: 184, endPoint x: 1188, endPoint y: 289, distance: 1175.8
click at [1188, 289] on tbody "Сряда, 16 Юли 2025 15:17:08 [PERSON_NAME] 359899070410 04:20 [DOMAIN_NAME] 3598…" at bounding box center [612, 218] width 1199 height 158
copy tbody "15:17:08 [PERSON_NAME] 359899070410 04:20 [DOMAIN_NAME] 359899070410 3592906248…"
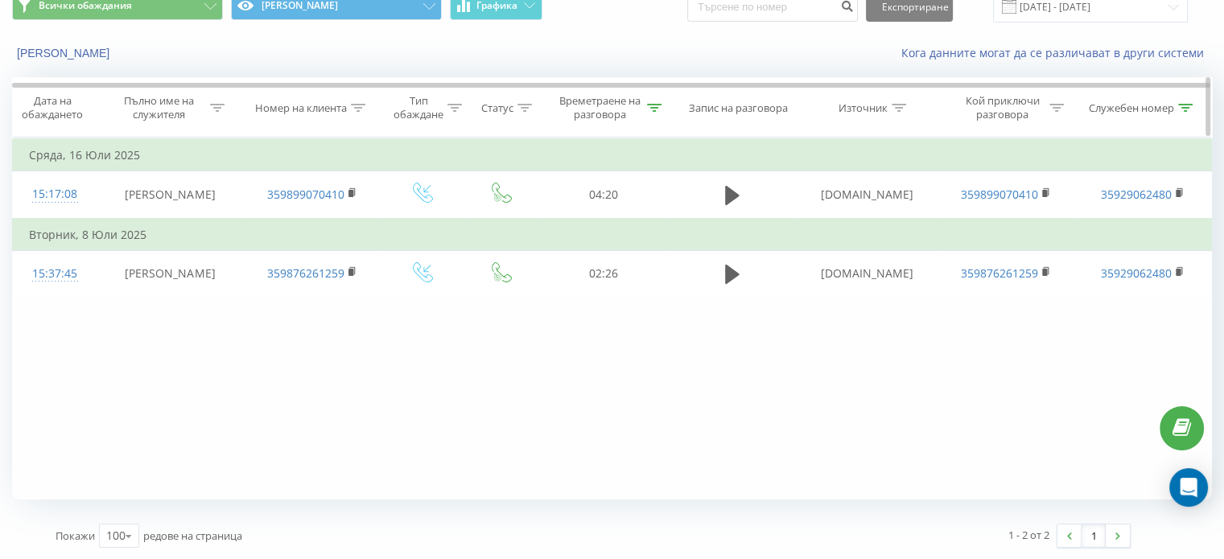
click at [1182, 105] on icon at bounding box center [1185, 108] width 14 height 8
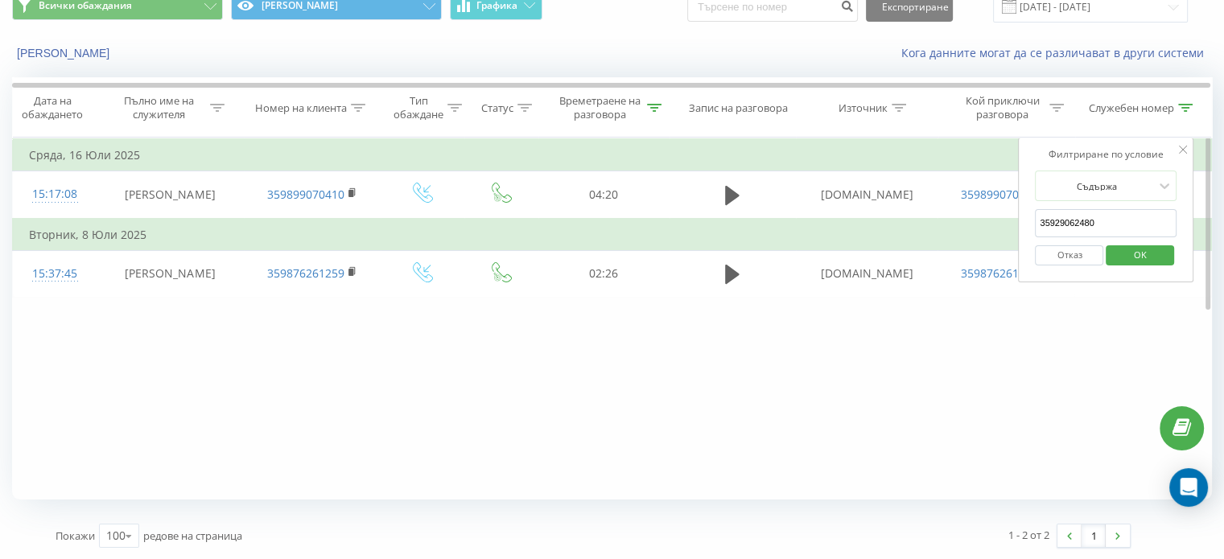
drag, startPoint x: 1090, startPoint y: 221, endPoint x: 1099, endPoint y: 221, distance: 8.9
click at [1099, 221] on input "35929062480" at bounding box center [1106, 223] width 142 height 28
drag, startPoint x: 1124, startPoint y: 254, endPoint x: 1120, endPoint y: 262, distance: 9.4
click at [1124, 254] on span "OK" at bounding box center [1140, 254] width 45 height 25
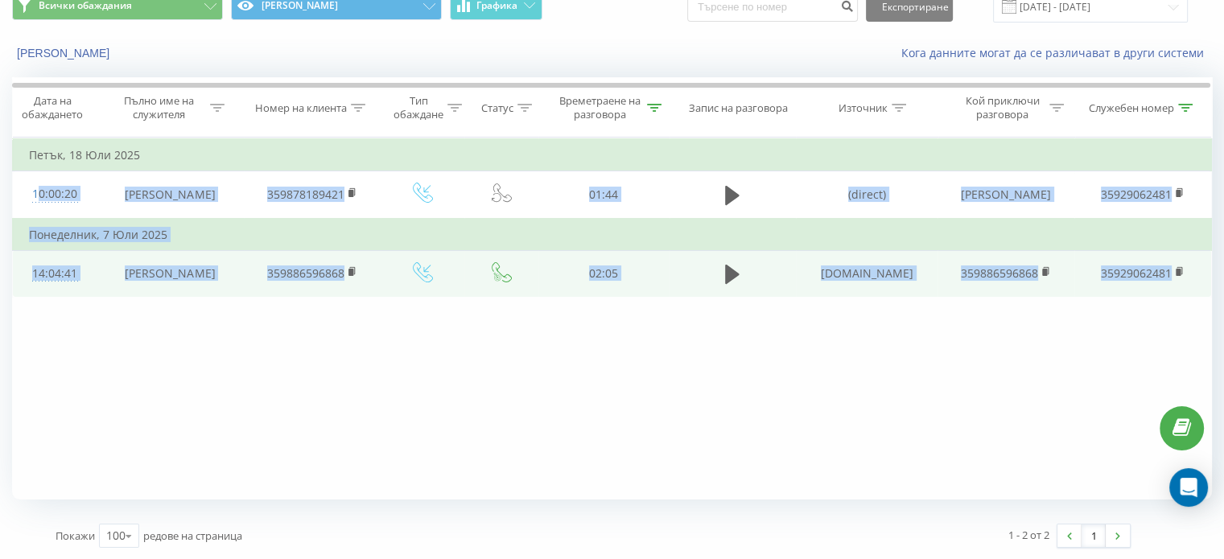
drag, startPoint x: 17, startPoint y: 186, endPoint x: 1186, endPoint y: 289, distance: 1174.0
click at [1186, 289] on tbody "Петък, 18 Юли 2025 10:00:20 [PERSON_NAME] 359878189421 01:44 (direct) [PERSON_N…" at bounding box center [612, 218] width 1199 height 158
copy tbody "10:00:20 [PERSON_NAME] 359878189421 01:44 (direct) [PERSON_NAME] 35929062481 По…"
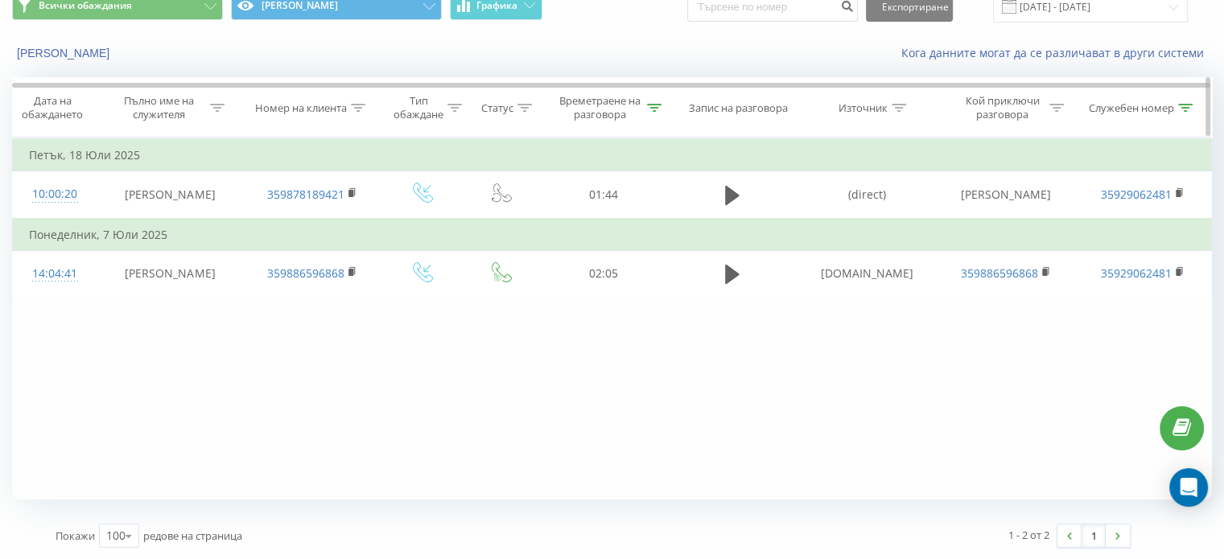
click at [1184, 104] on icon at bounding box center [1185, 108] width 14 height 8
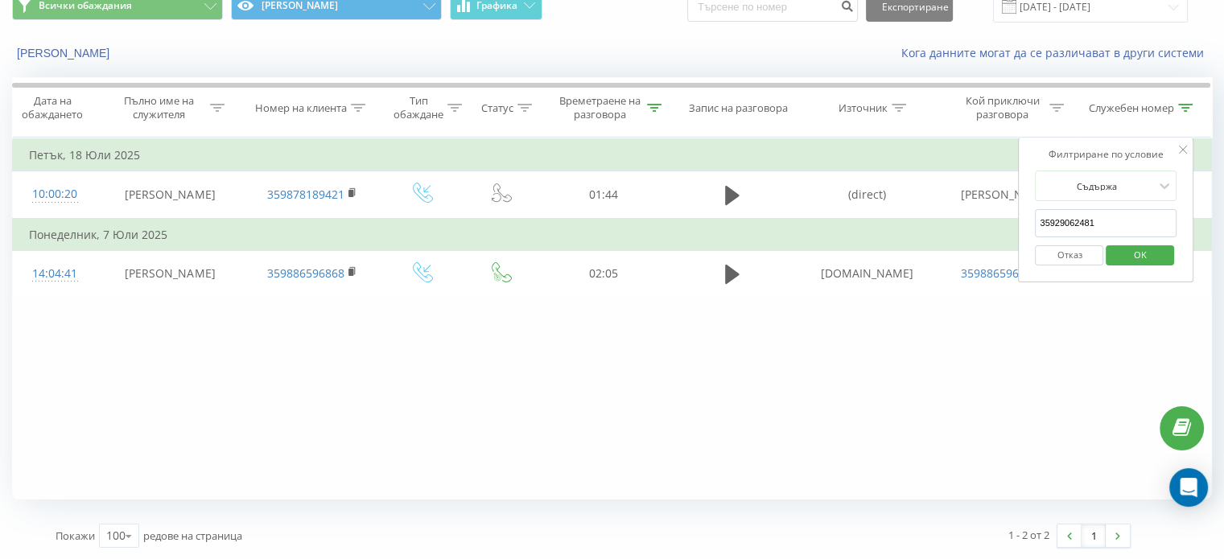
click at [1094, 218] on input "35929062481" at bounding box center [1106, 223] width 142 height 28
click at [1137, 260] on span "OK" at bounding box center [1140, 254] width 45 height 25
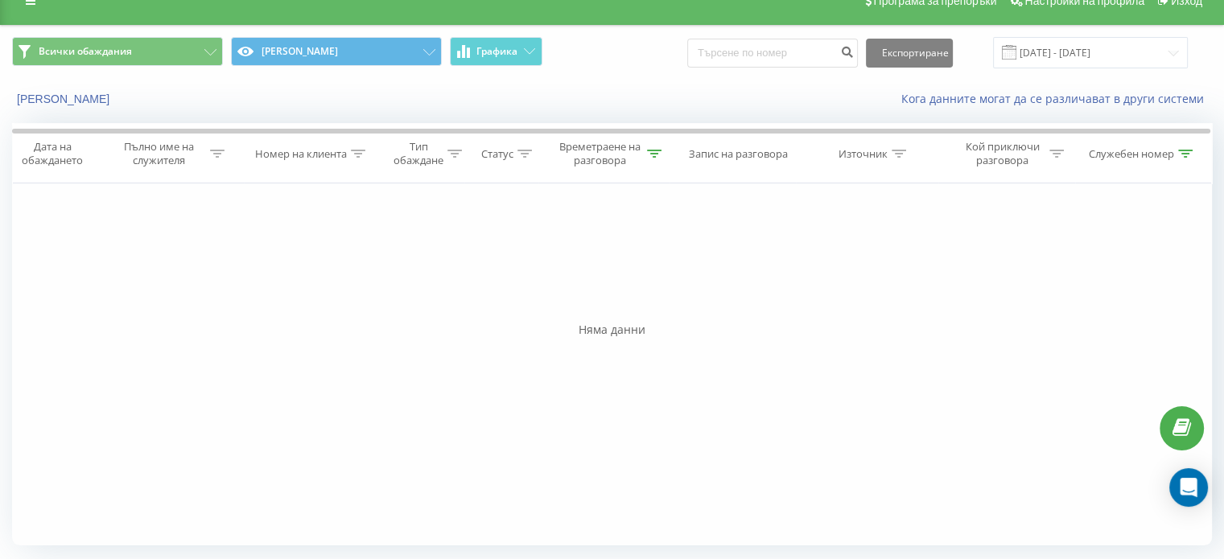
scroll to position [23, 0]
click at [1183, 148] on div at bounding box center [1185, 155] width 14 height 14
click at [1095, 263] on input "35929062482" at bounding box center [1107, 270] width 142 height 28
click at [1139, 299] on span "OK" at bounding box center [1140, 301] width 45 height 25
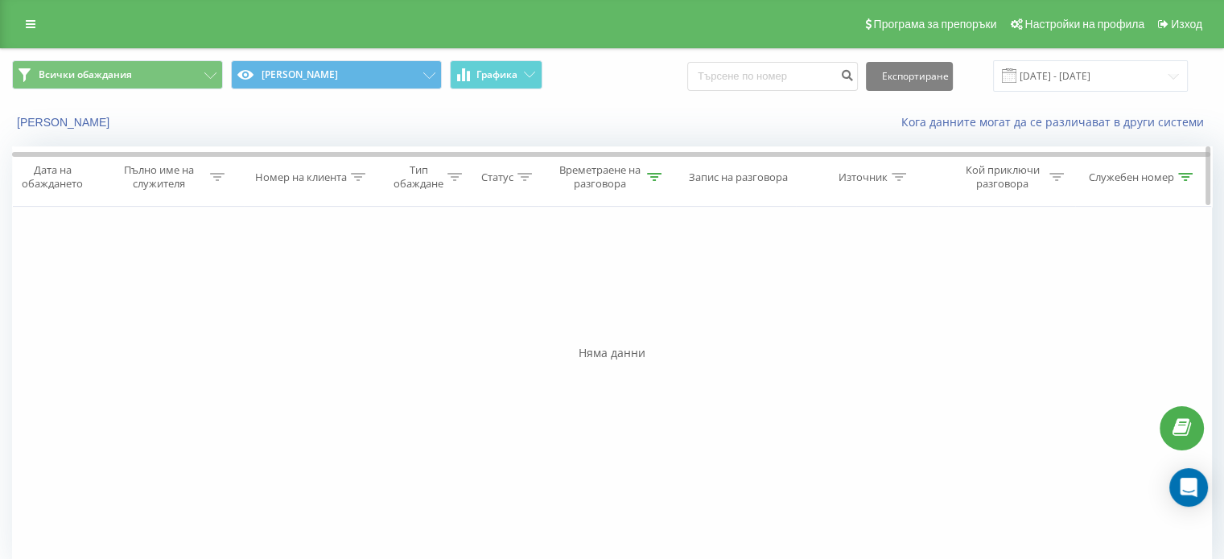
click at [1188, 173] on icon at bounding box center [1185, 177] width 14 height 8
click at [1095, 289] on input "35929062483" at bounding box center [1107, 292] width 142 height 28
click at [1138, 324] on span "OK" at bounding box center [1140, 323] width 45 height 25
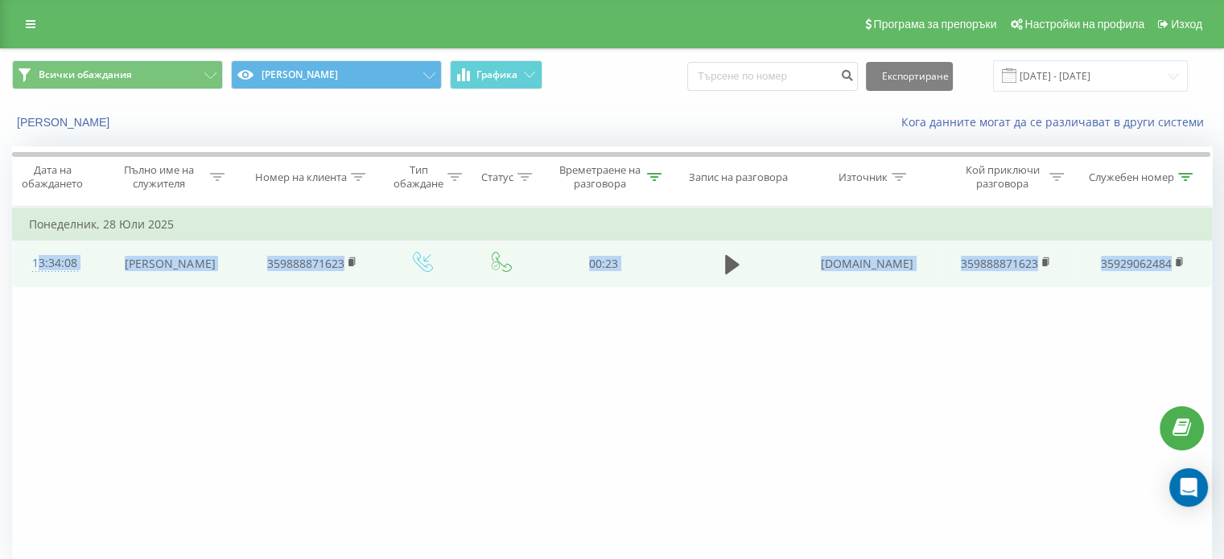
drag, startPoint x: 27, startPoint y: 247, endPoint x: 1185, endPoint y: 266, distance: 1157.6
click at [1185, 266] on tr "13:34:08 [PERSON_NAME] 359888871623 00:23 [DOMAIN_NAME] 359888871623 35929062484" at bounding box center [612, 264] width 1199 height 47
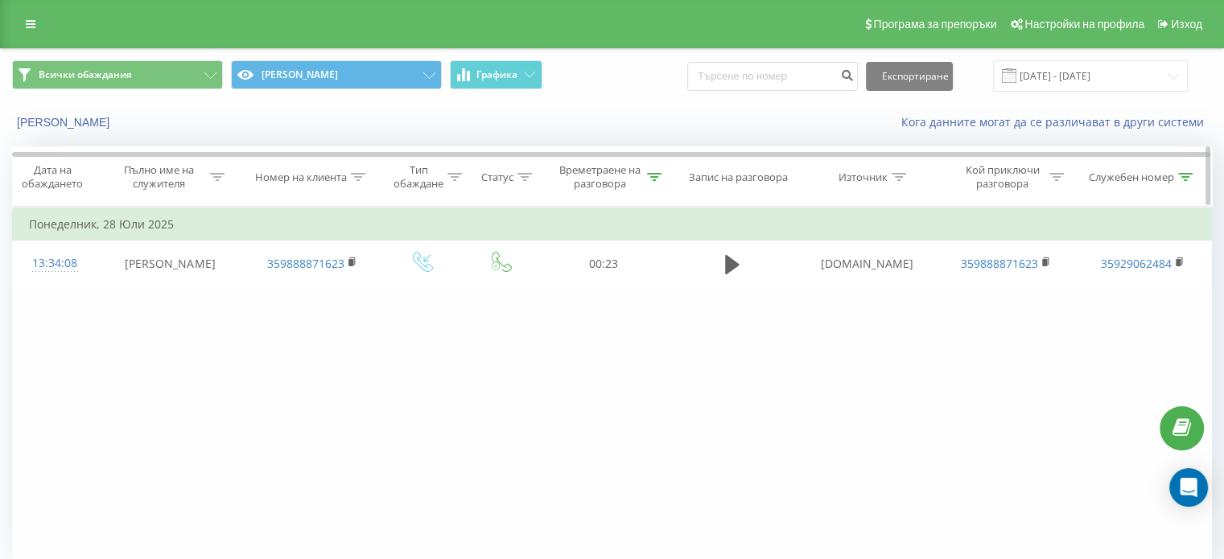
click at [1185, 173] on icon at bounding box center [1185, 177] width 14 height 8
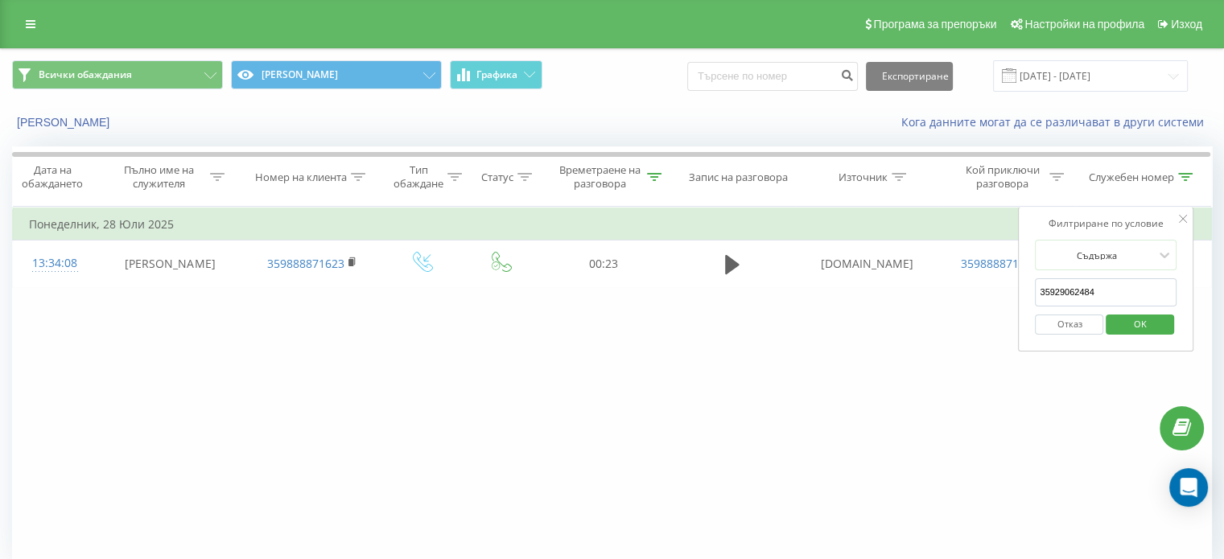
drag, startPoint x: 1085, startPoint y: 291, endPoint x: 1096, endPoint y: 291, distance: 11.3
click at [1096, 291] on input "35929062484" at bounding box center [1106, 292] width 142 height 28
type input "35929062490"
click at [1128, 320] on span "OK" at bounding box center [1140, 323] width 45 height 25
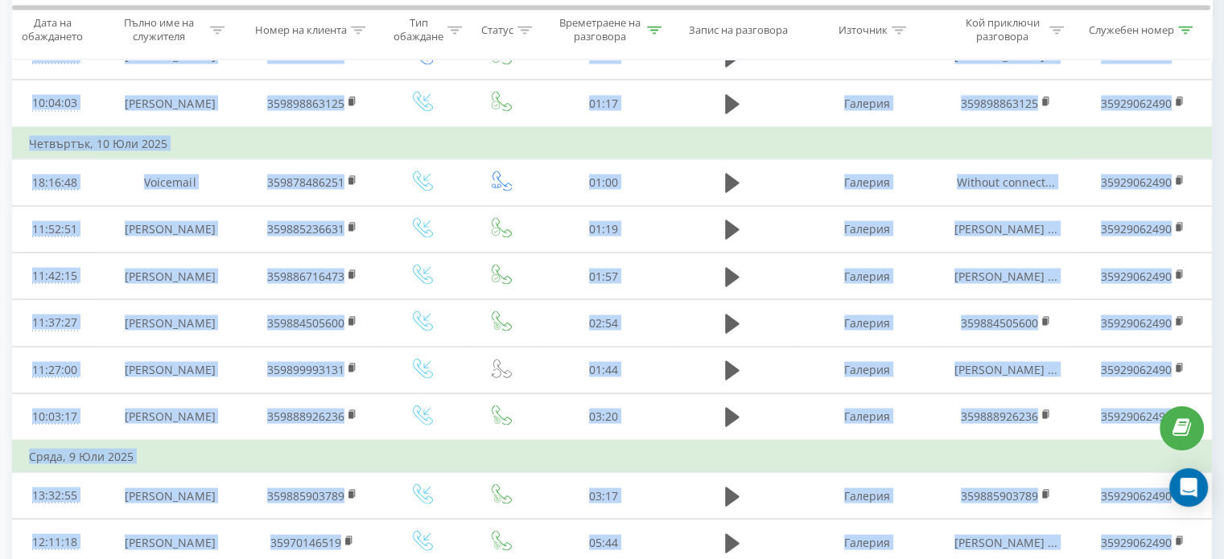
scroll to position [3054, 0]
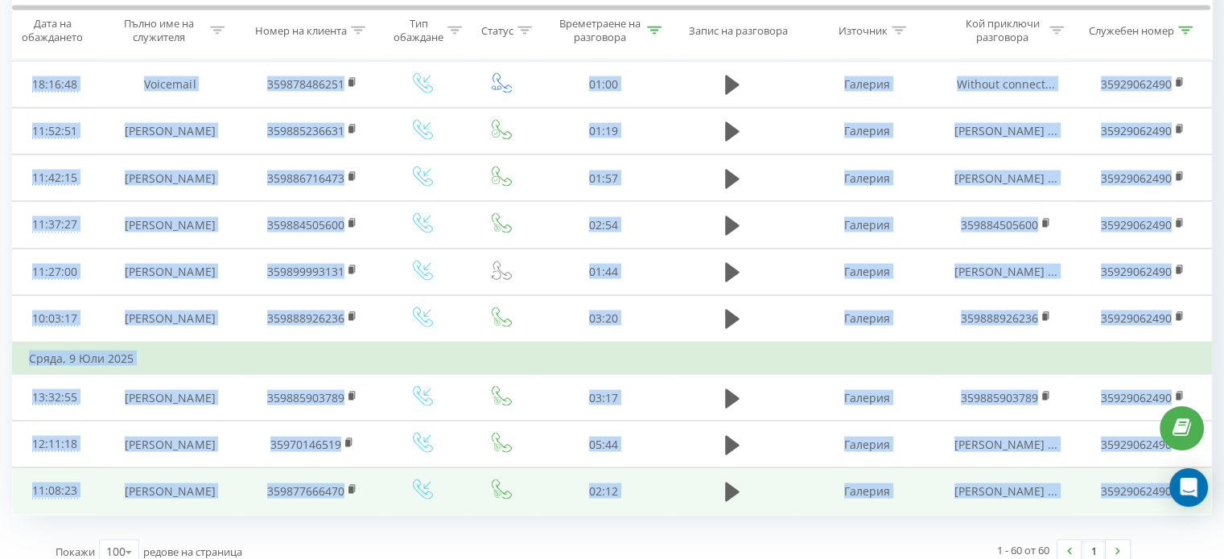
drag, startPoint x: 20, startPoint y: 250, endPoint x: 1174, endPoint y: 459, distance: 1172.1
